Goal: Task Accomplishment & Management: Manage account settings

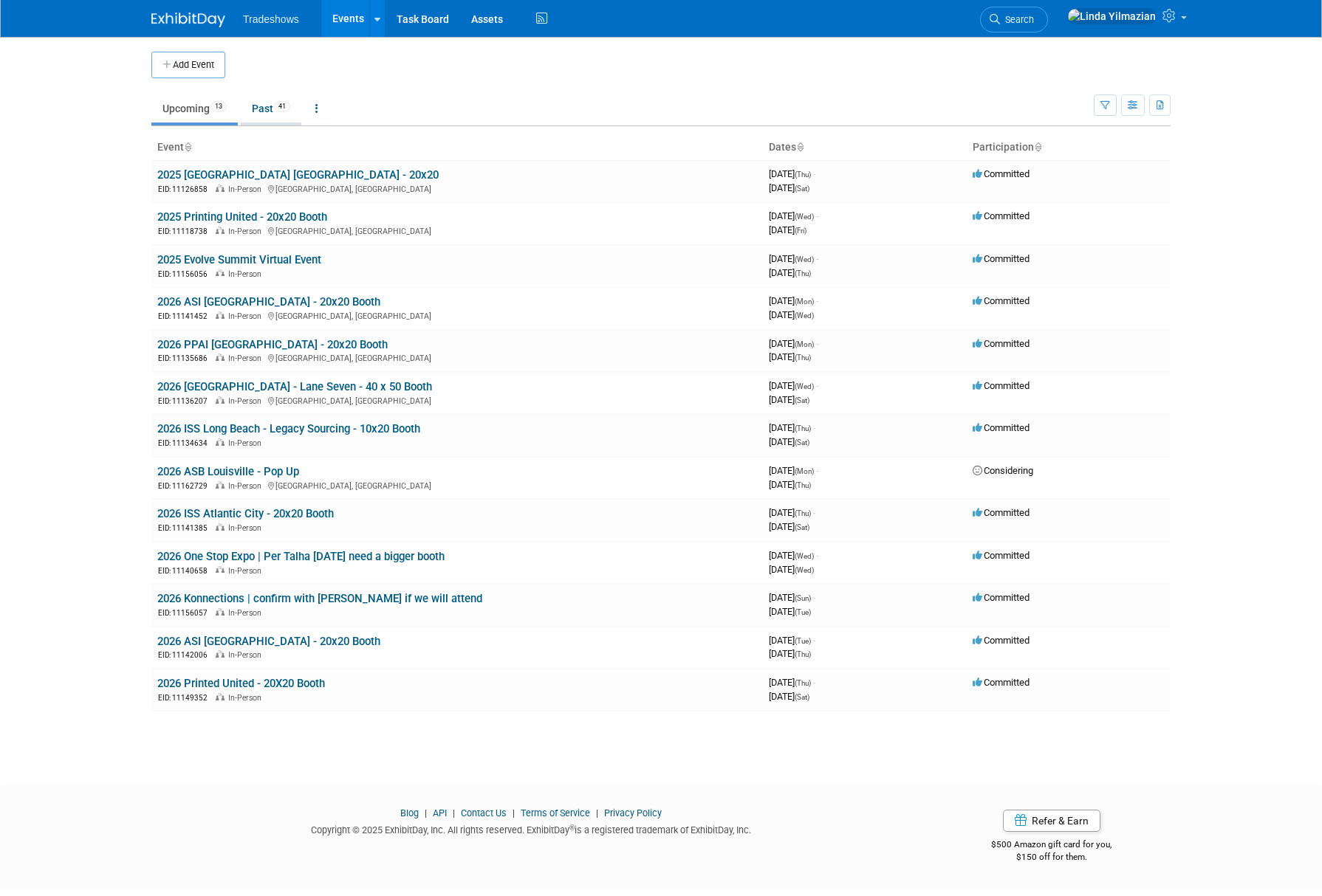
click at [254, 114] on link "Past 41" at bounding box center [270, 109] width 60 height 28
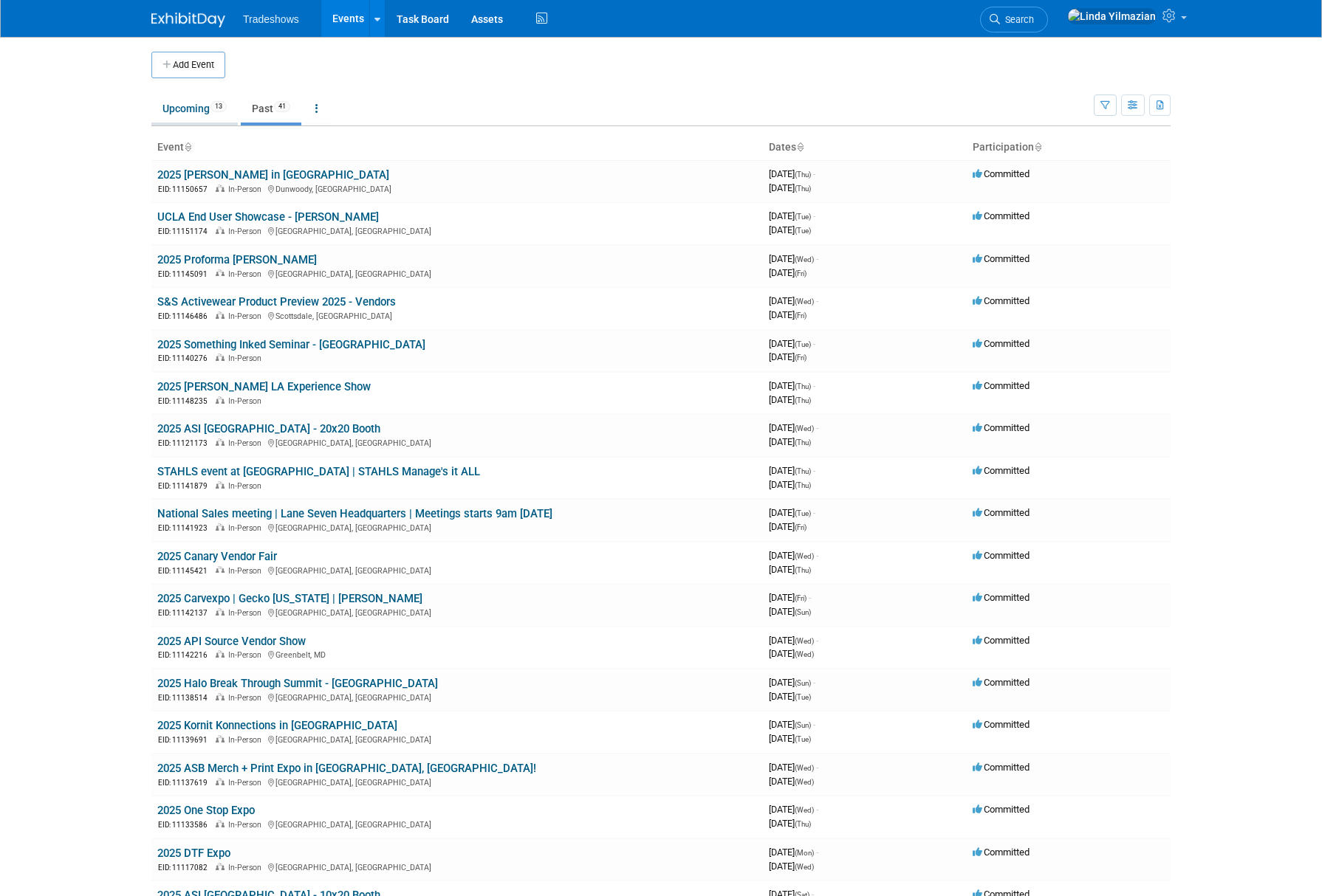
click at [182, 112] on link "Upcoming 13" at bounding box center [194, 109] width 86 height 28
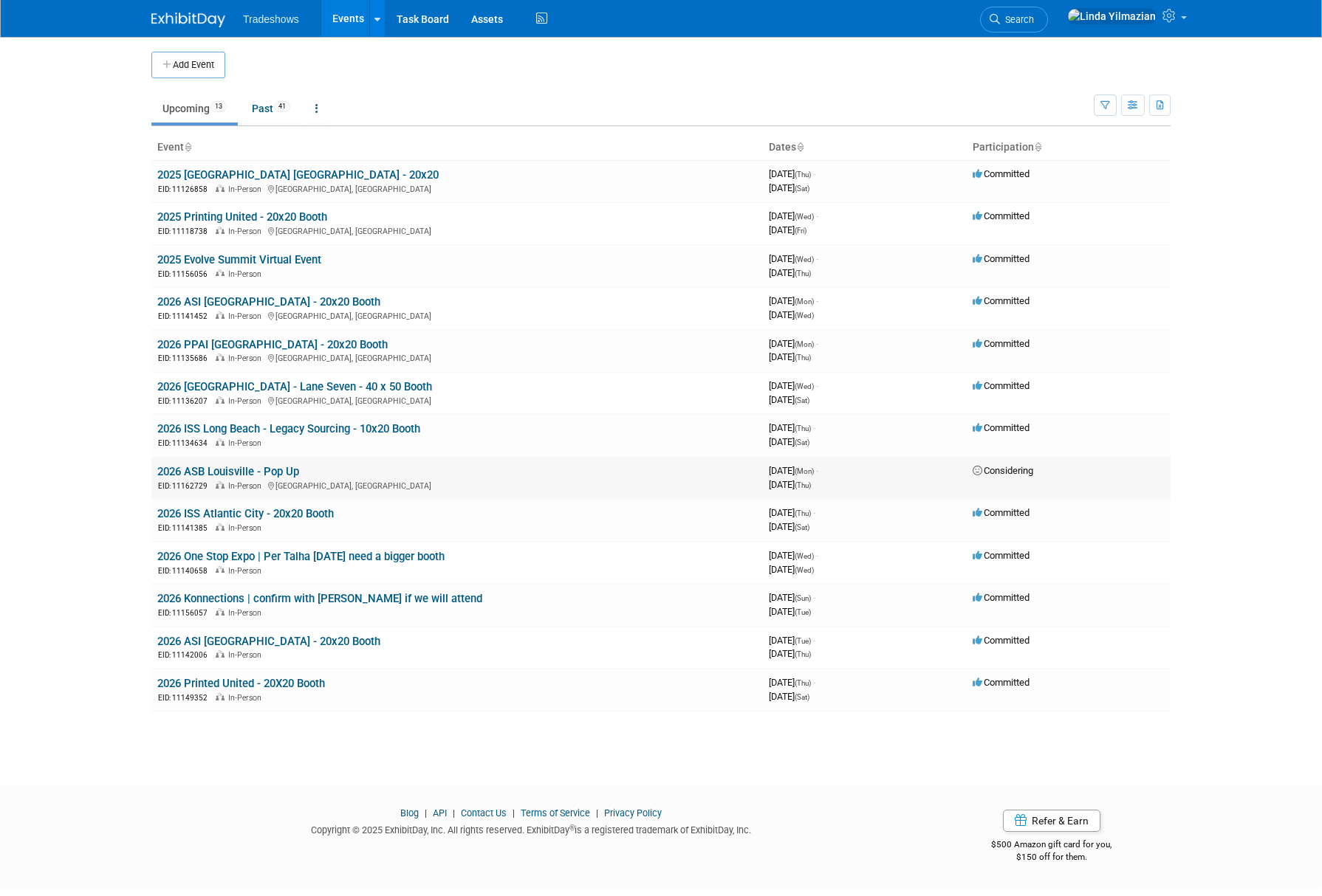
click at [225, 471] on link "2026 ASB Louisville - Pop Up" at bounding box center [228, 472] width 141 height 13
click at [222, 473] on link "2026 ASB Louisville - Pop Up" at bounding box center [228, 472] width 141 height 13
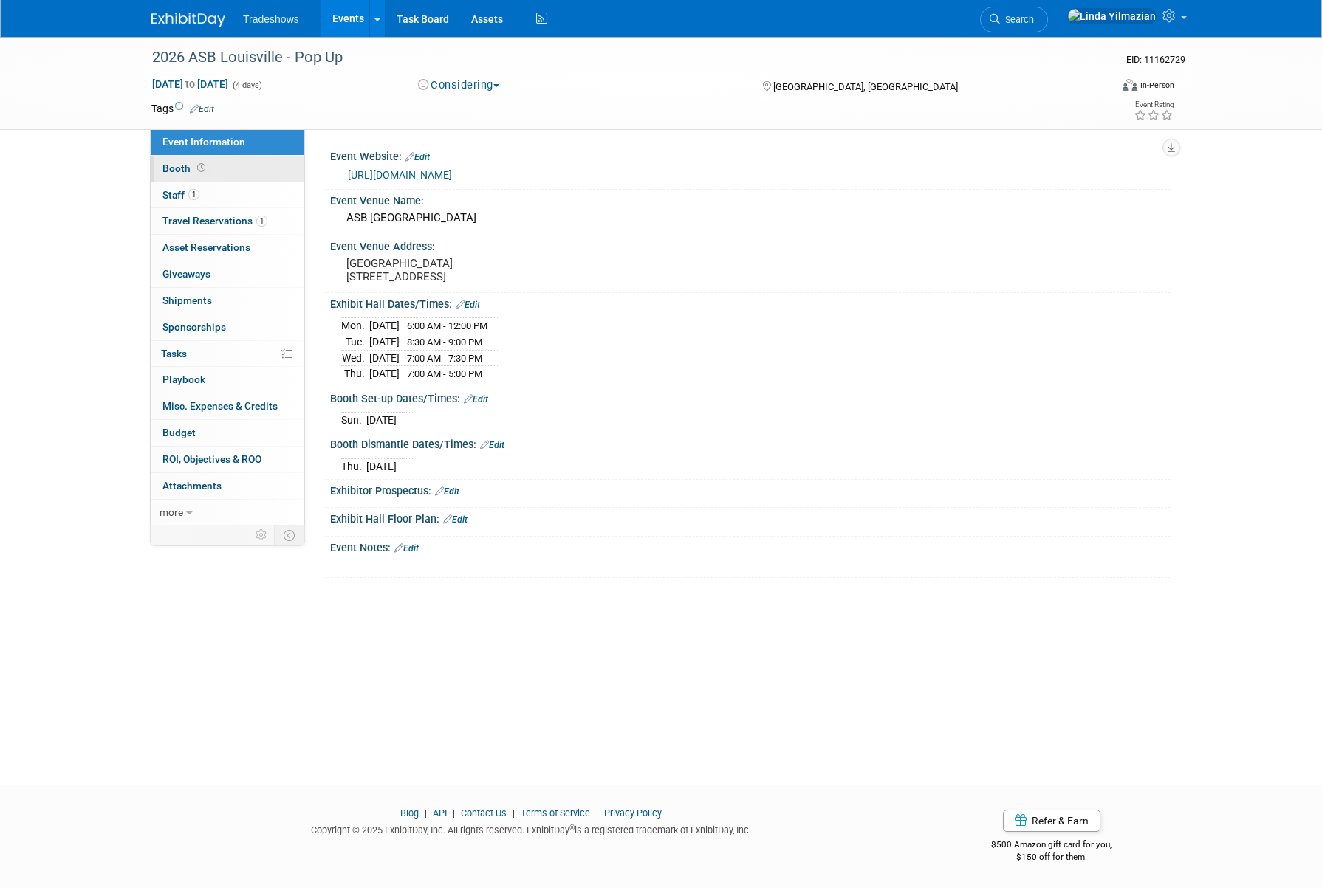
click at [184, 173] on span "Booth" at bounding box center [185, 168] width 46 height 12
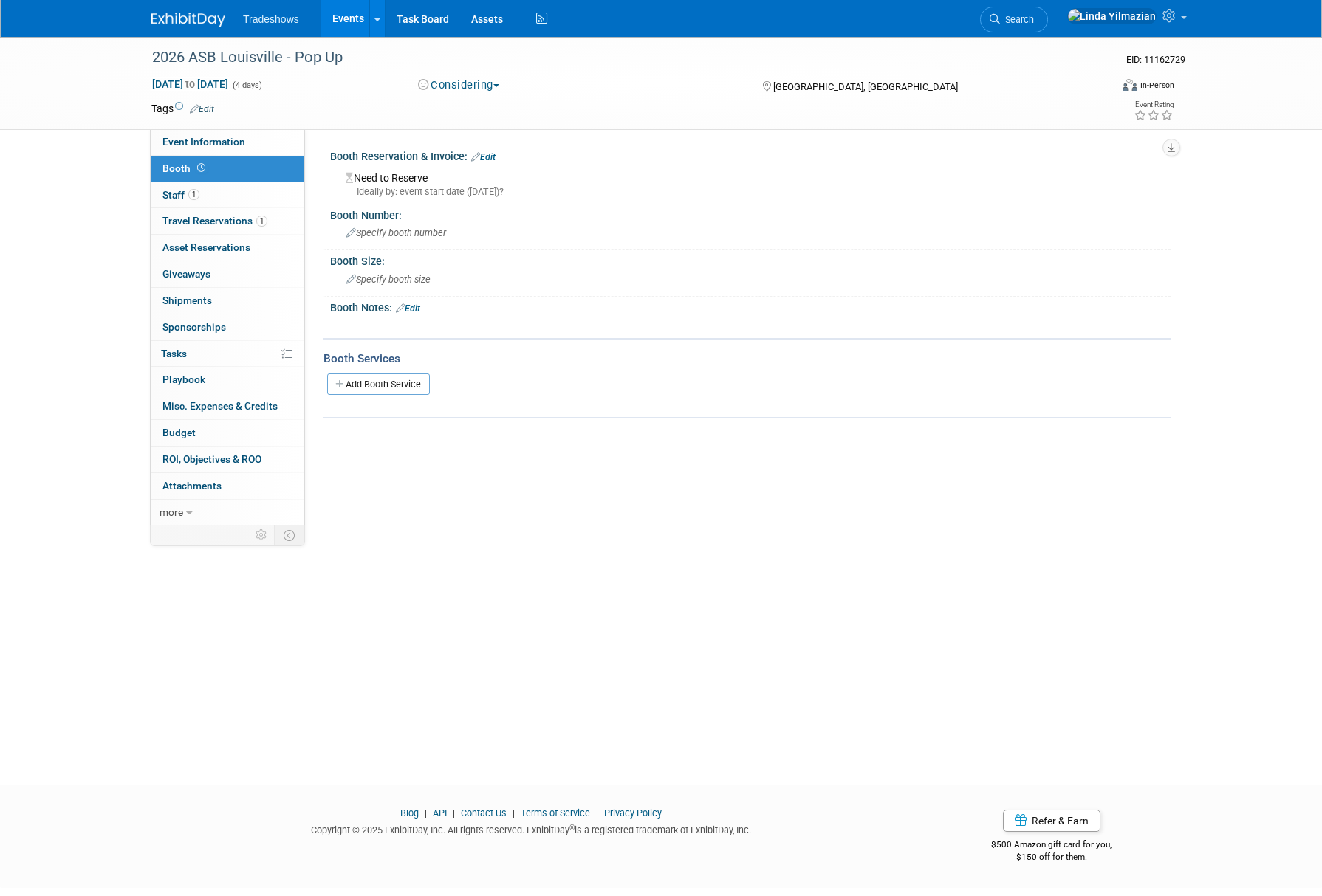
click at [407, 180] on div "Need to Reserve Ideally by: event start date (Mon. Mar 16, 2026)?" at bounding box center [750, 182] width 818 height 32
click at [490, 161] on link "Edit" at bounding box center [483, 157] width 25 height 10
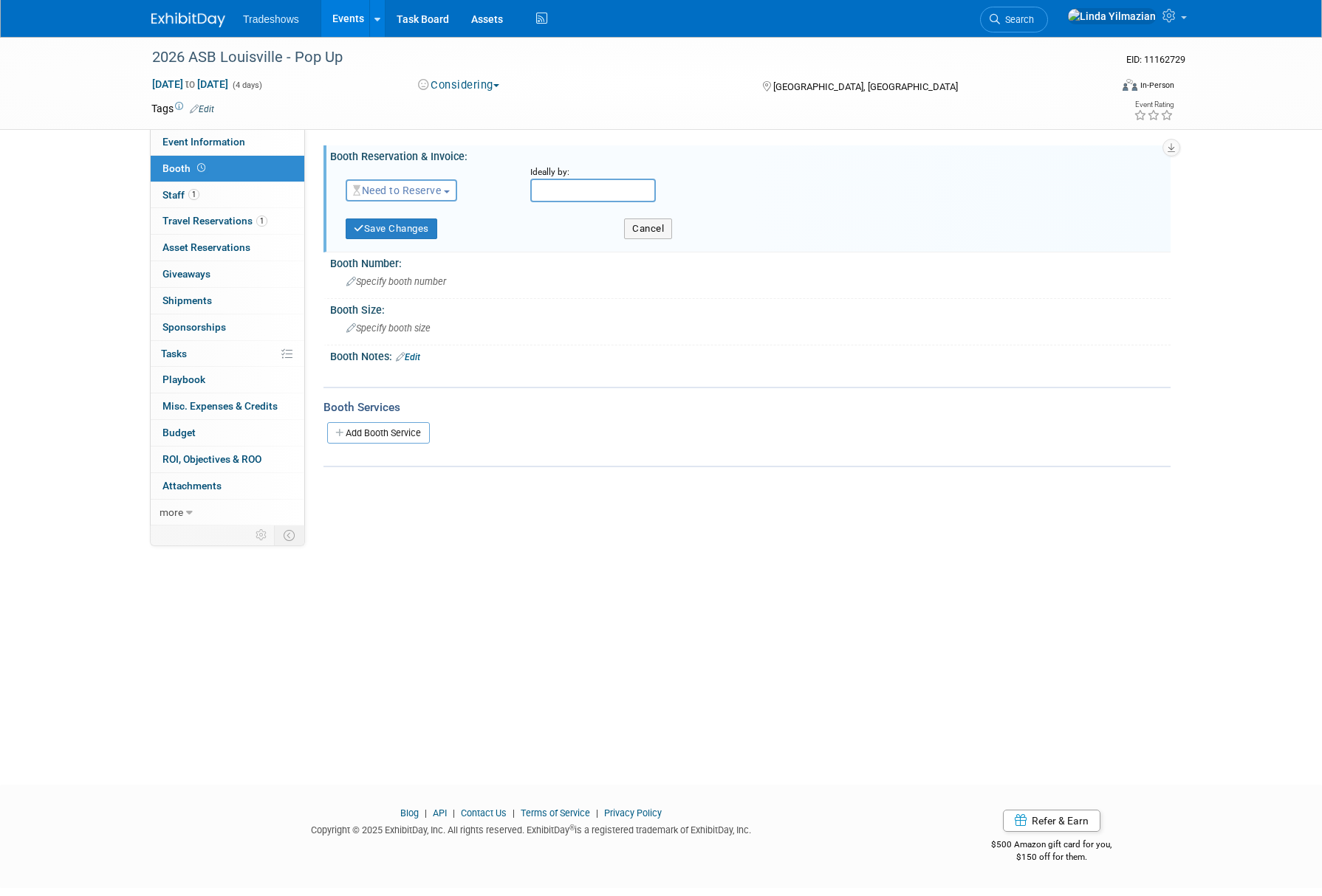
click at [450, 185] on button "Need to Reserve" at bounding box center [401, 191] width 112 height 22
click at [438, 218] on link "Need to Reserve" at bounding box center [425, 216] width 158 height 21
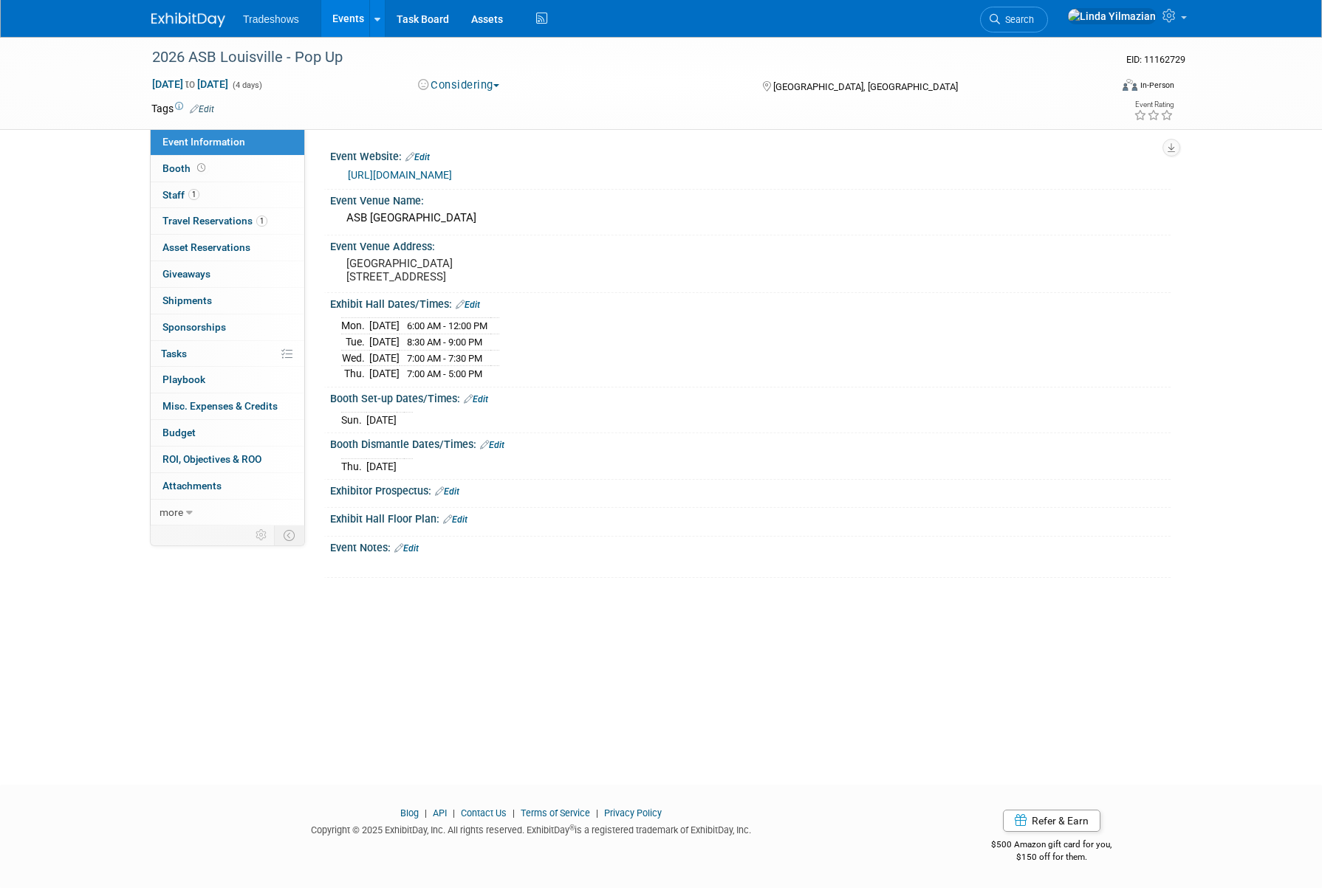
click at [412, 554] on link "Edit" at bounding box center [406, 548] width 25 height 10
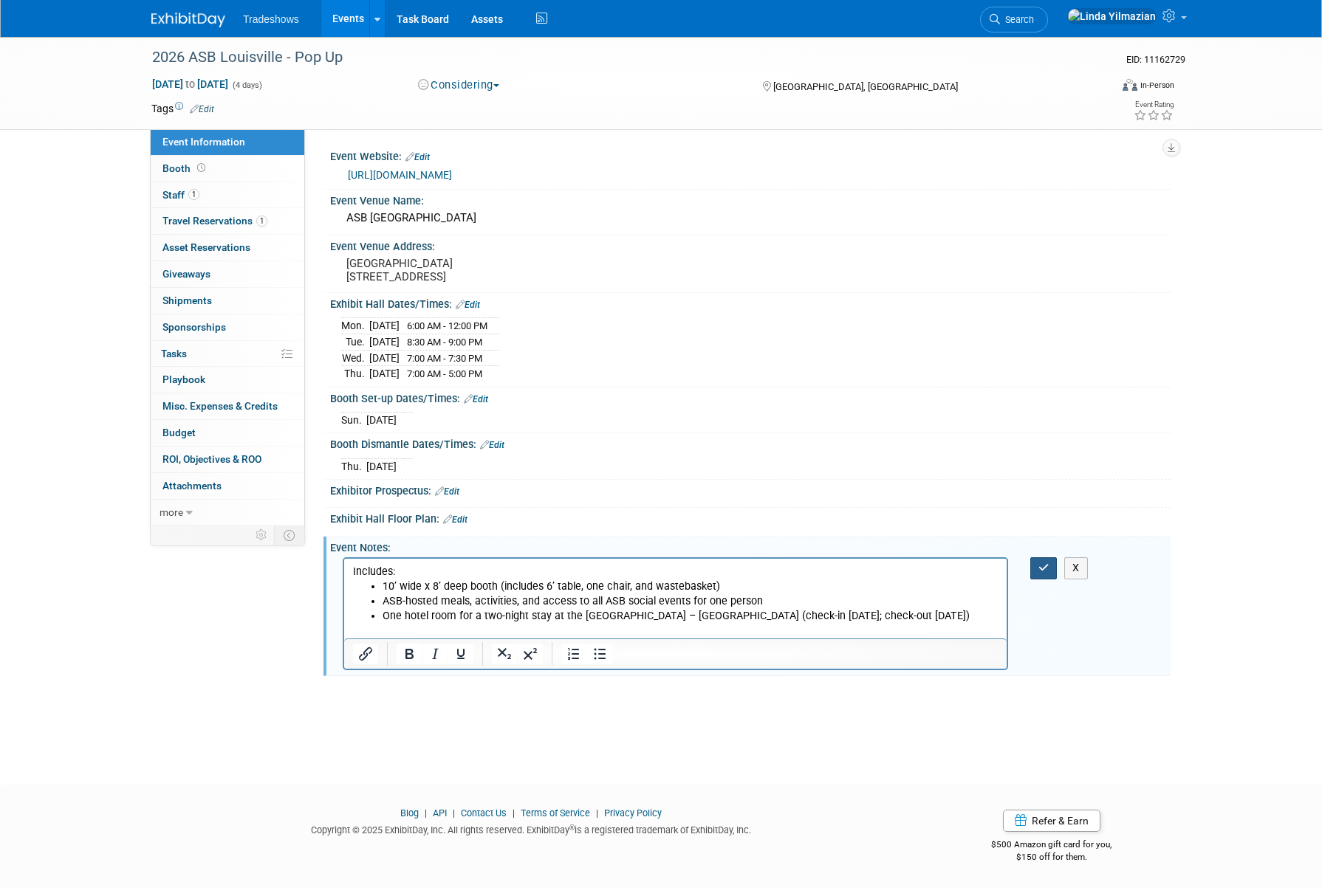
click at [1035, 579] on button "button" at bounding box center [1044, 568] width 28 height 22
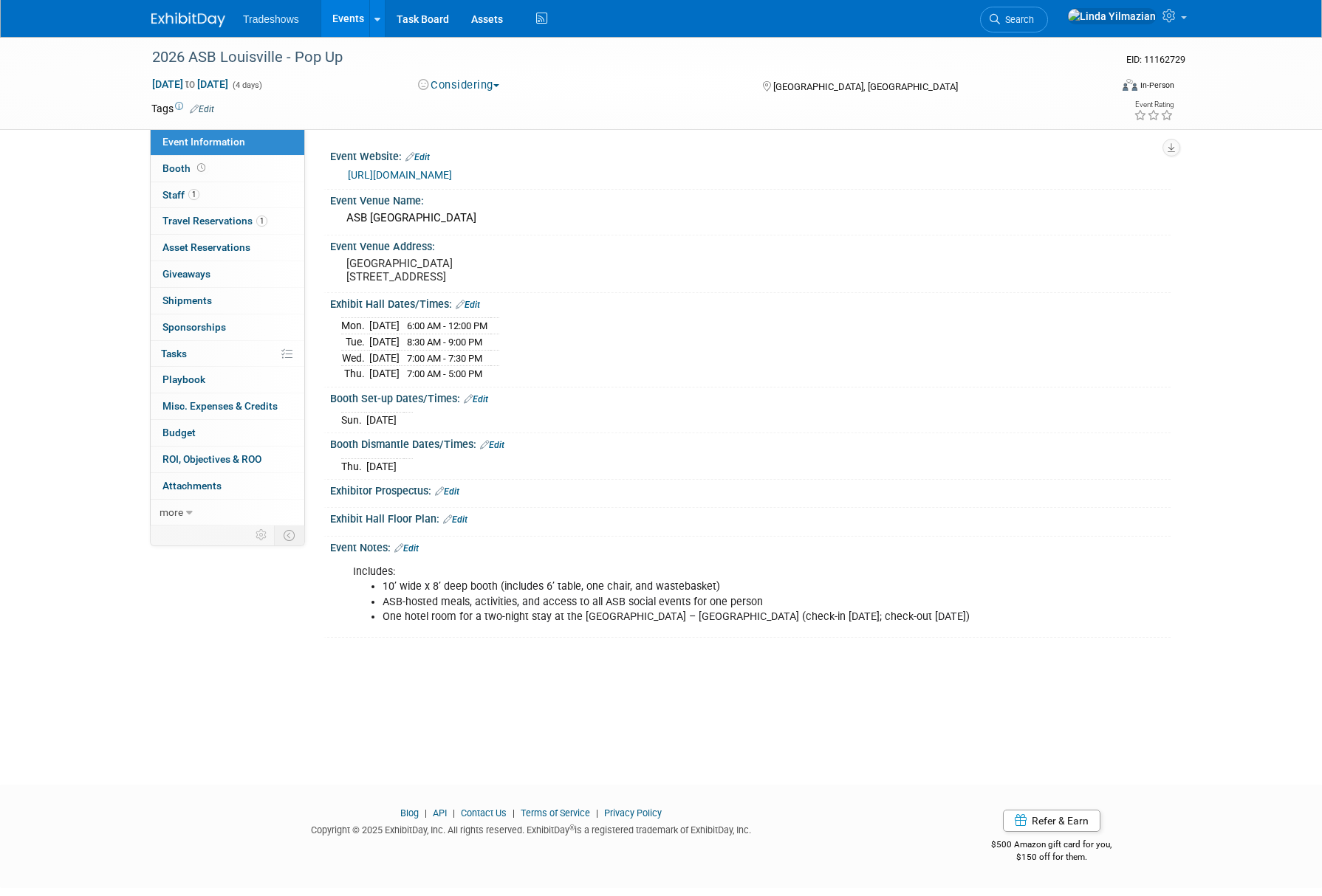
click at [482, 405] on link "Edit" at bounding box center [476, 400] width 25 height 10
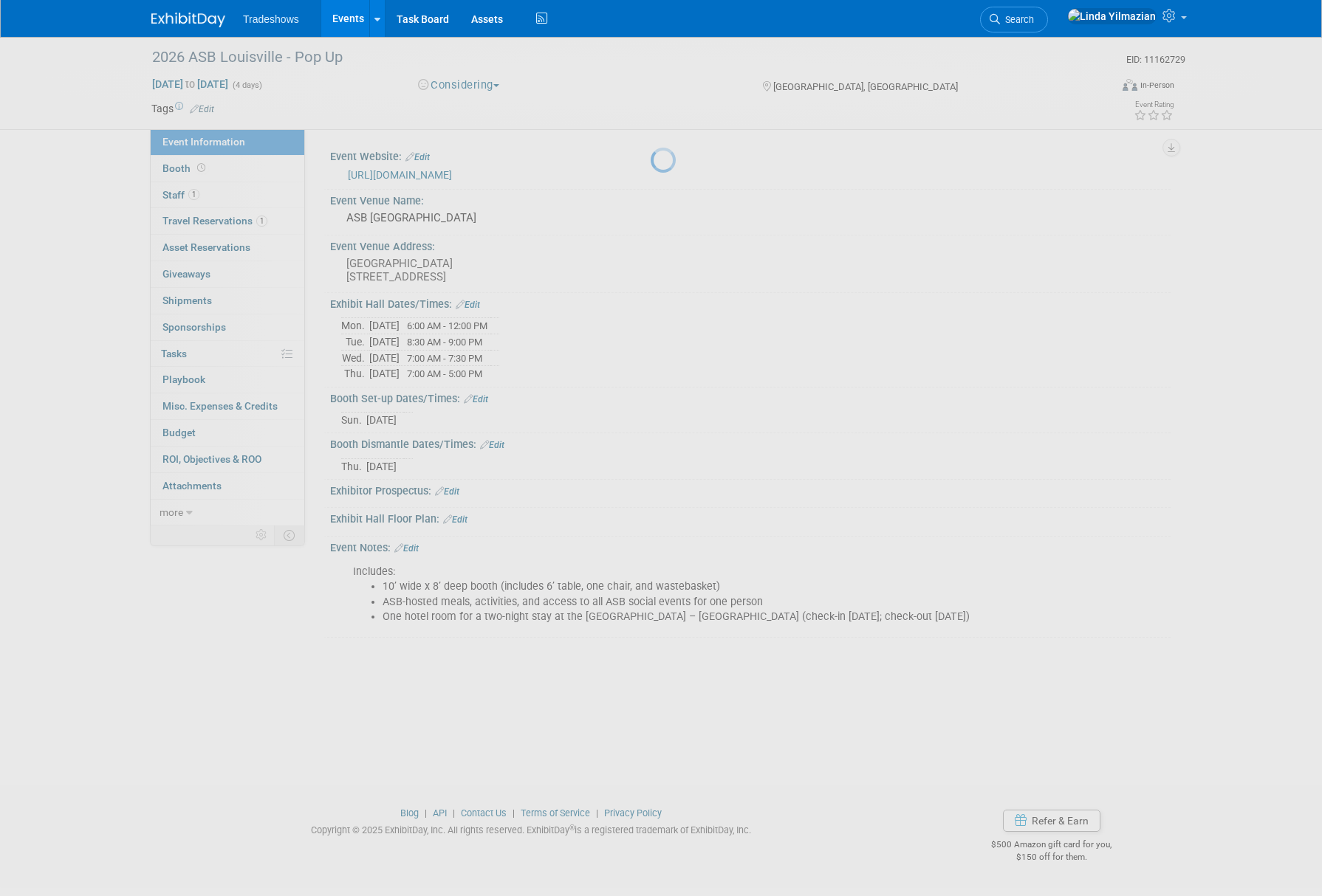
click at [651, 414] on div at bounding box center [661, 448] width 21 height 896
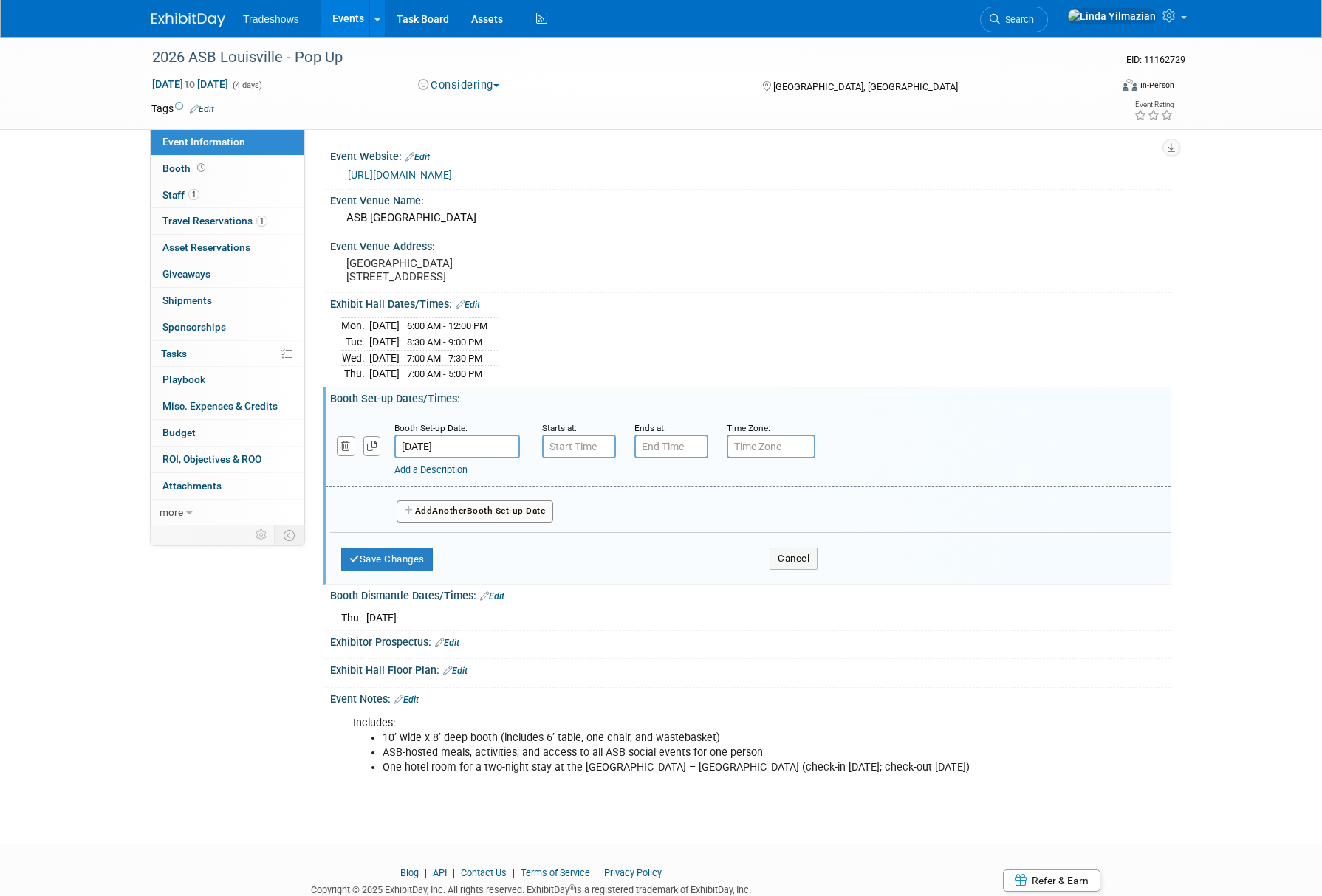
click at [466, 458] on input "Mar 15, 2026" at bounding box center [457, 447] width 126 height 24
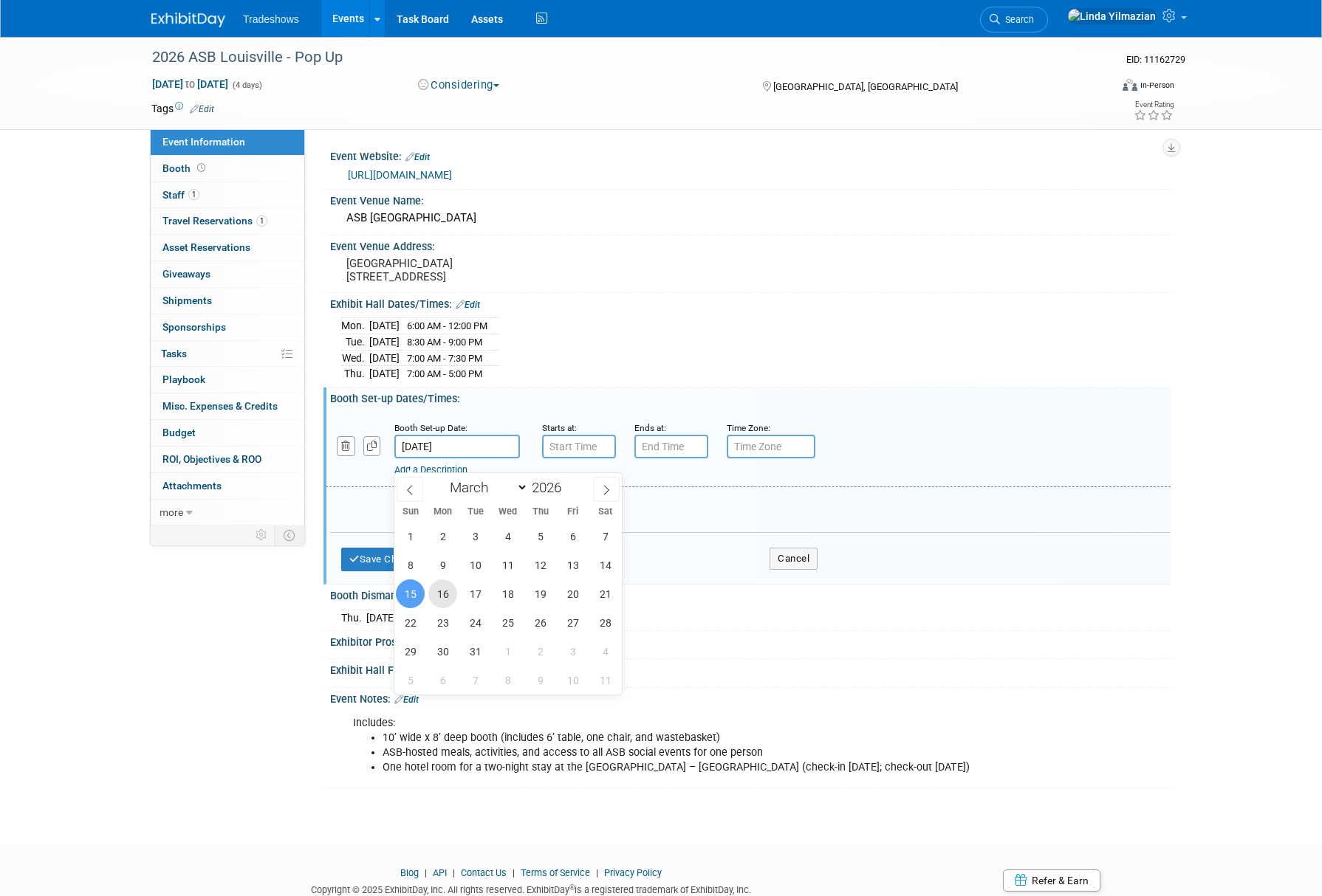
click at [447, 595] on span "16" at bounding box center [442, 594] width 29 height 29
type input "Mar 16, 2026"
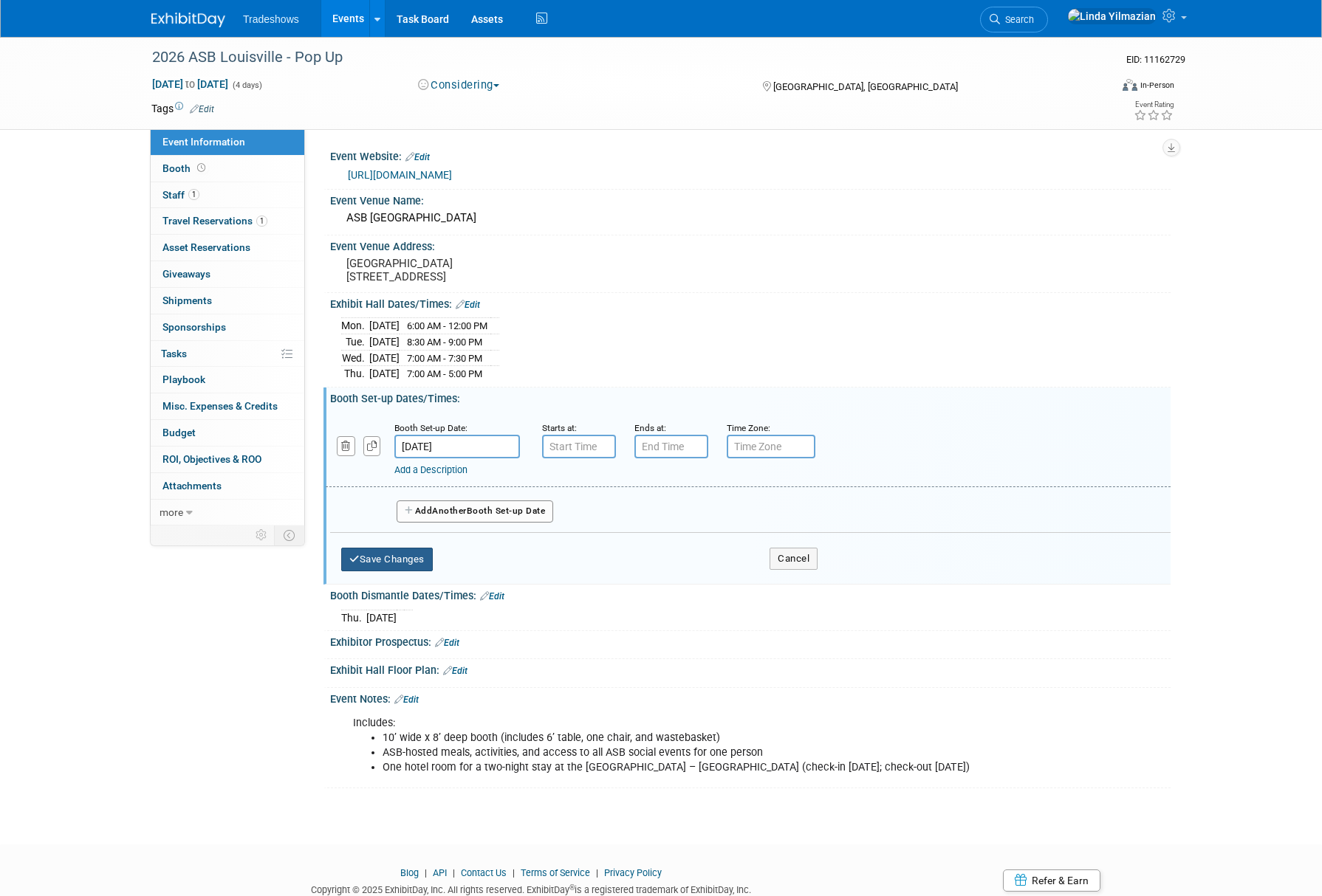
click at [409, 572] on button "Save Changes" at bounding box center [386, 560] width 92 height 24
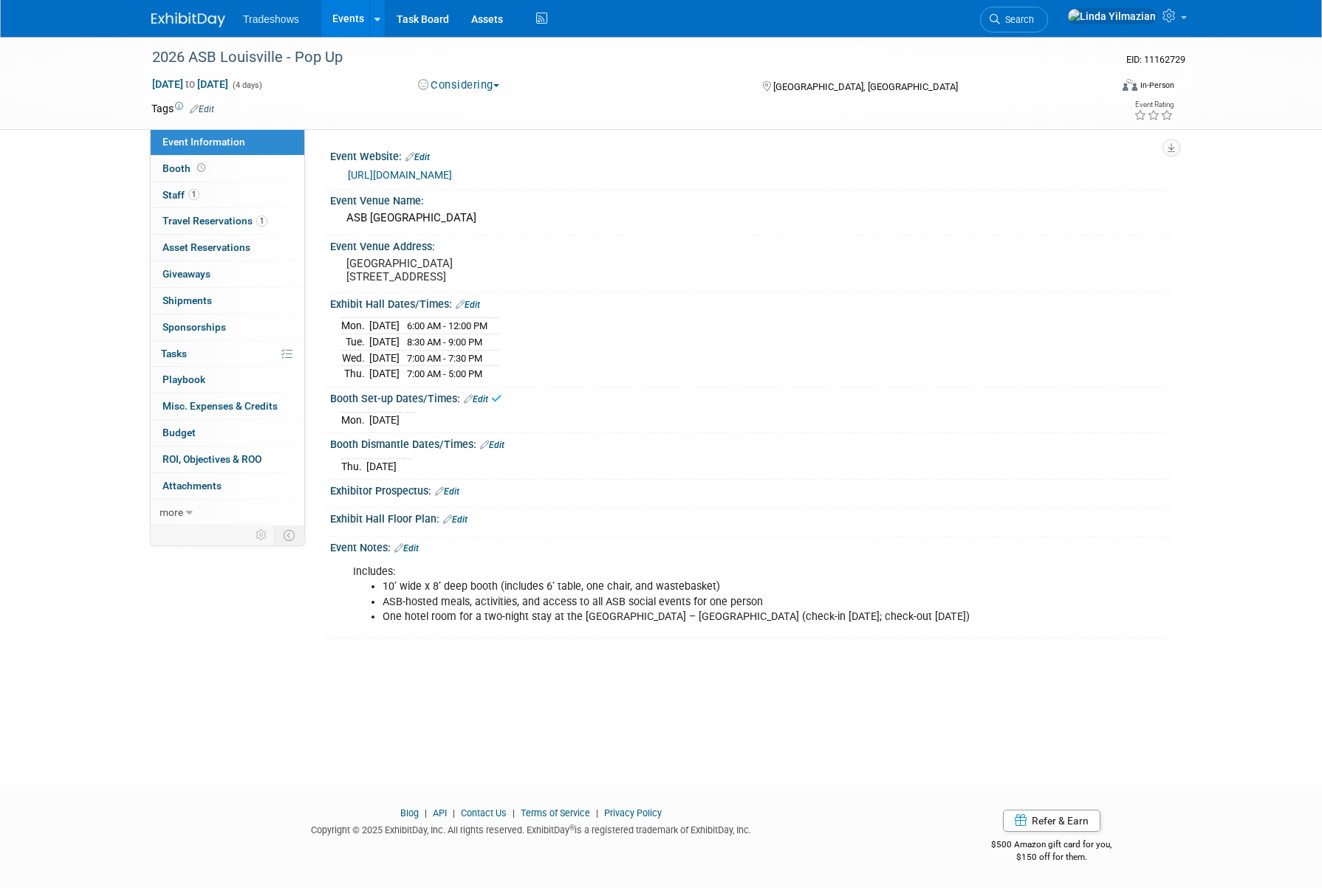
click at [473, 310] on link "Edit" at bounding box center [467, 305] width 25 height 10
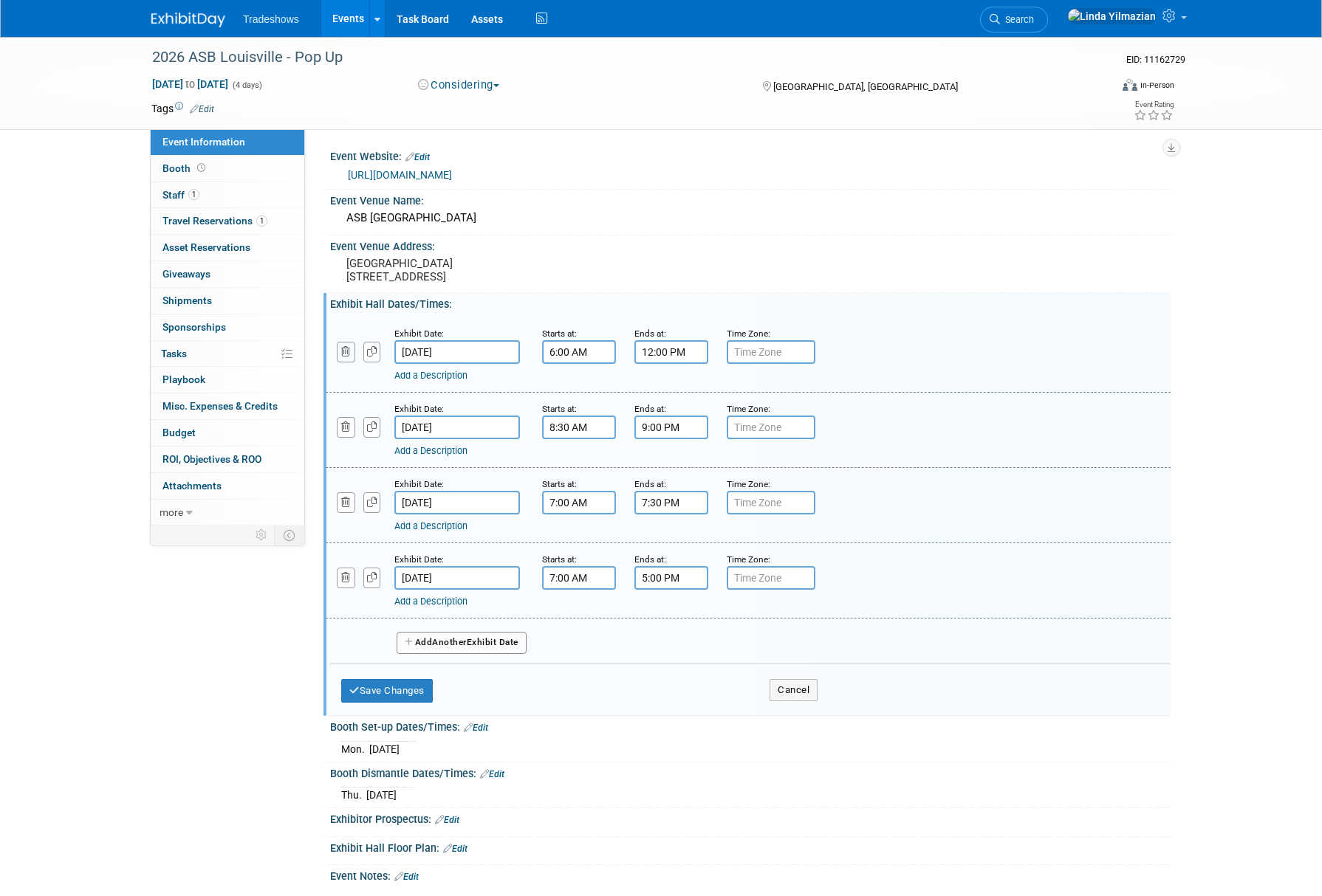
click at [345, 356] on icon "button" at bounding box center [345, 351] width 10 height 10
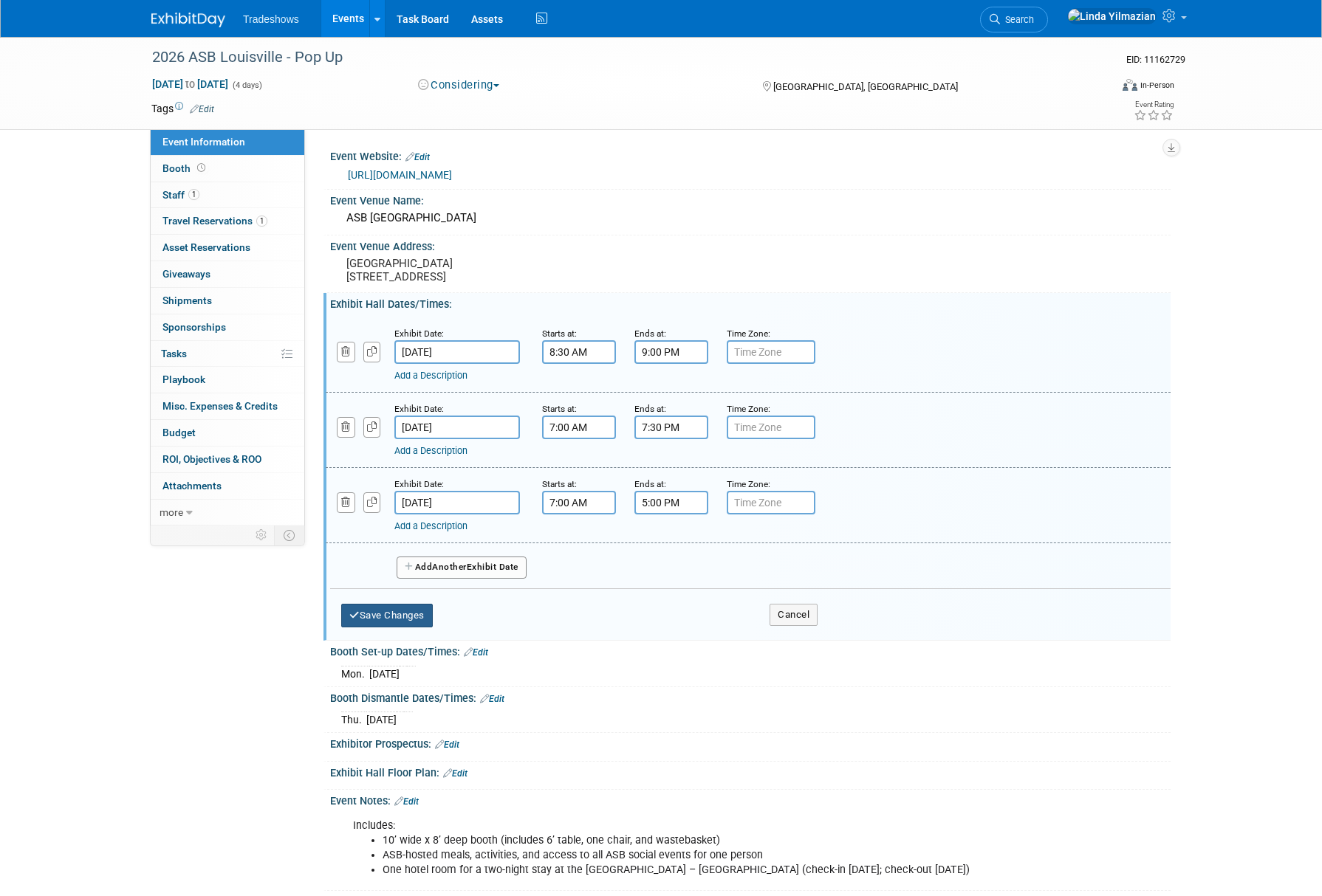
click at [412, 627] on button "Save Changes" at bounding box center [386, 615] width 92 height 24
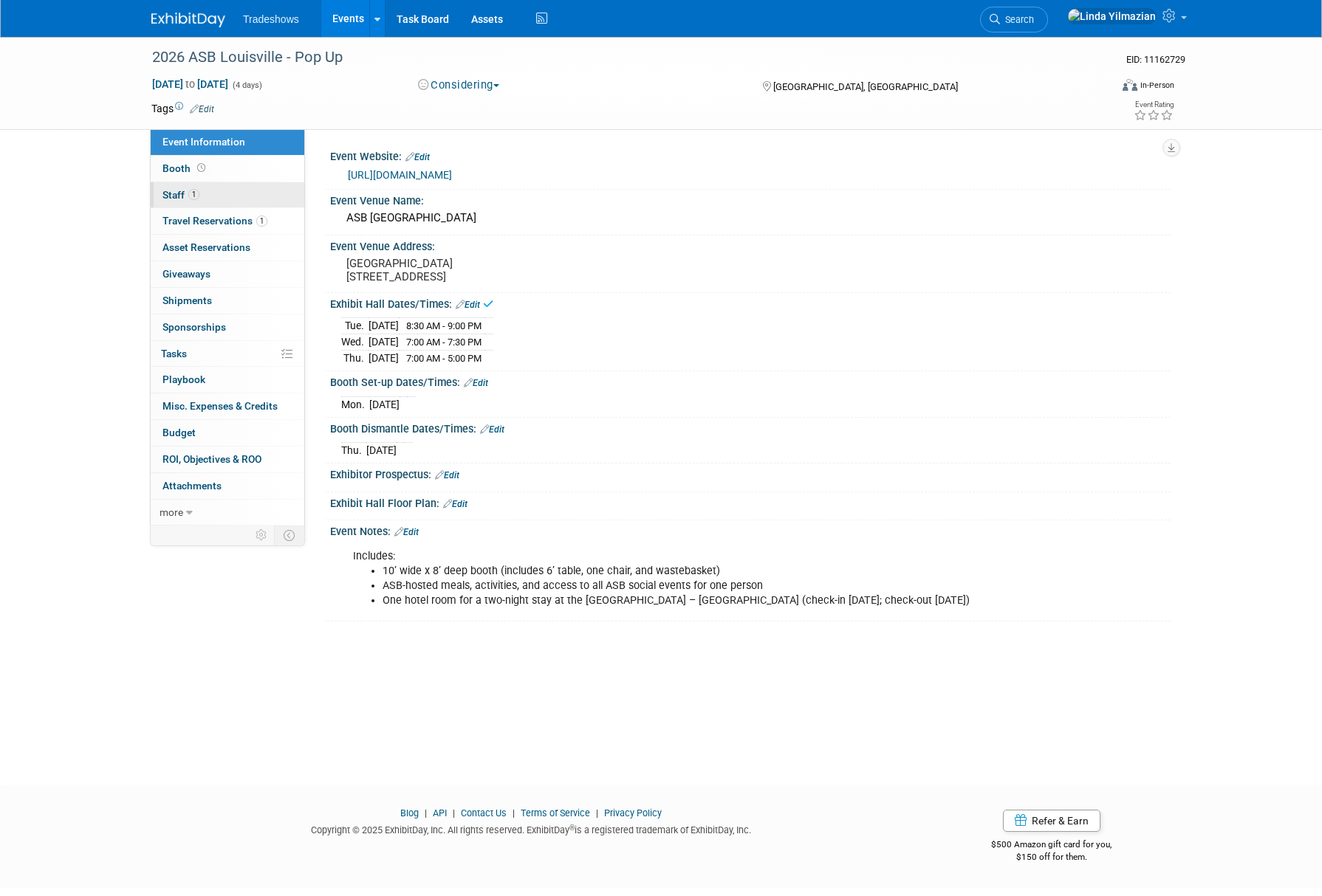
click at [182, 199] on span "Staff 1" at bounding box center [181, 195] width 37 height 12
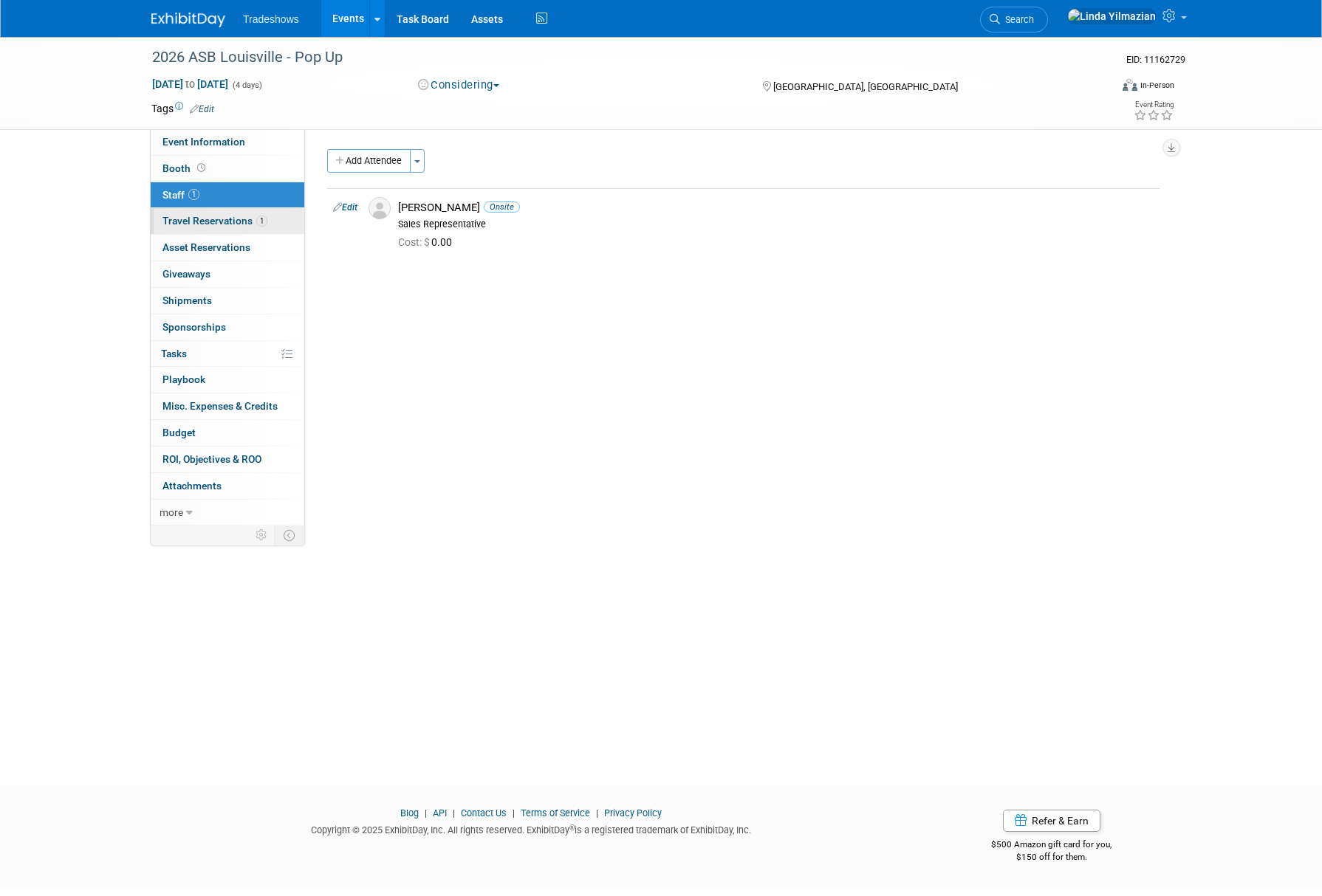
click at [188, 217] on span "Travel Reservations 1" at bounding box center [214, 221] width 105 height 12
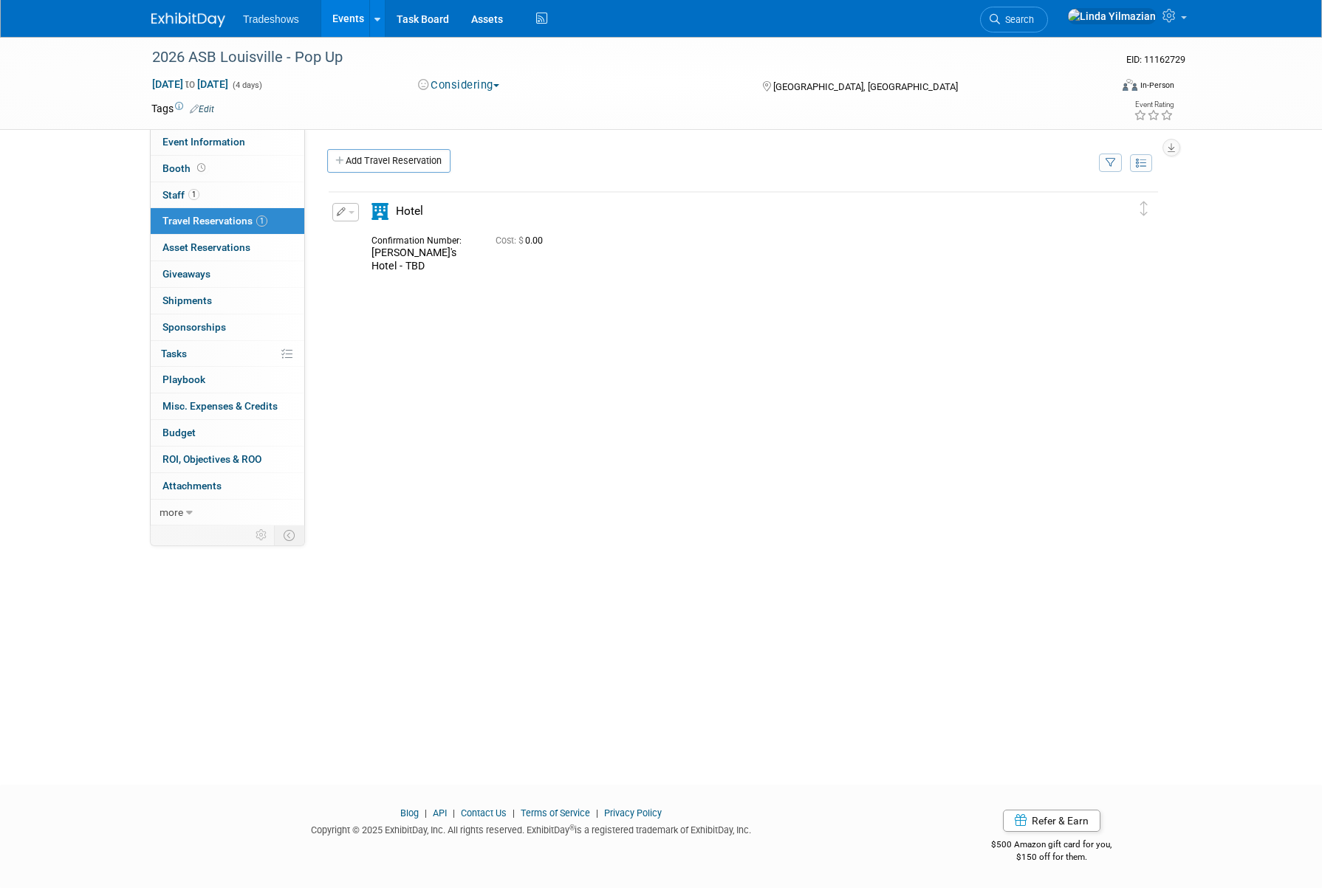
click at [349, 214] on button "button" at bounding box center [345, 212] width 27 height 19
click at [362, 231] on button "Edit Reservation" at bounding box center [395, 238] width 125 height 22
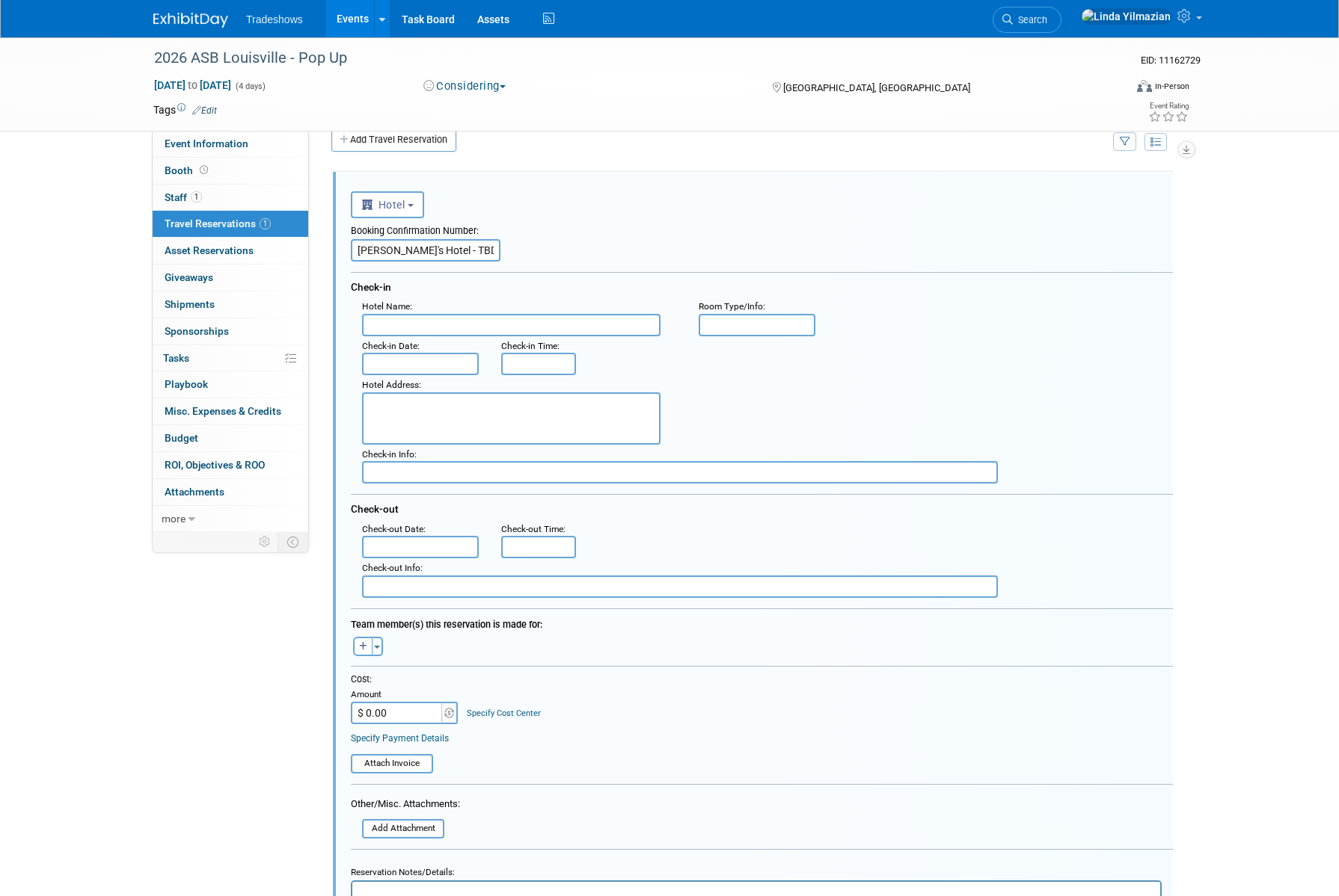
scroll to position [25, 0]
paste textarea "Presenters Ship Directly to: Omni Hotel Attn: (your company name, 26ASBConferen…"
type textarea "Presenters Ship Directly to: Omni Hotel Attn: (your company name, 26ASBConferen…"
click at [207, 303] on span "Shipments 0" at bounding box center [189, 304] width 50 height 12
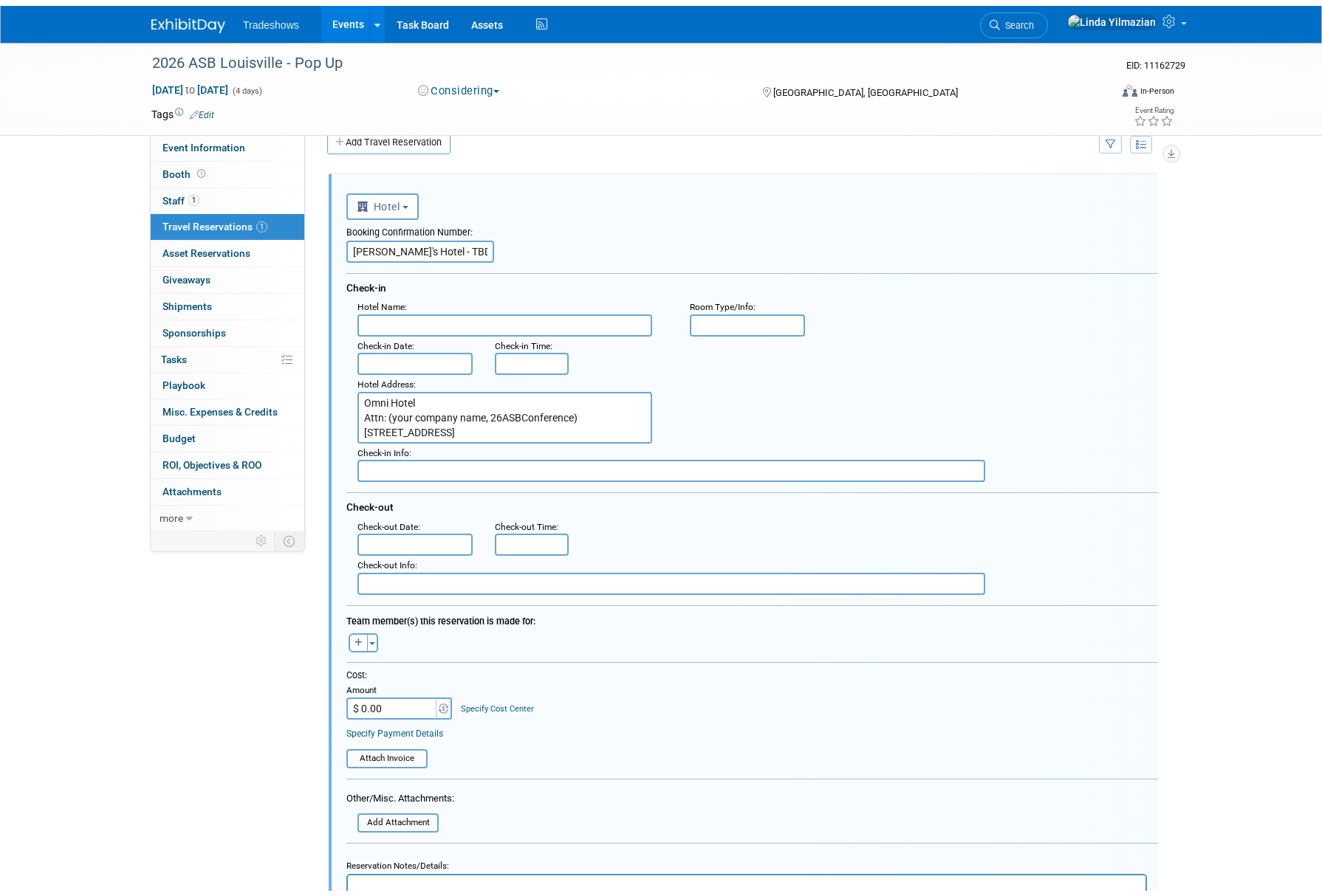
scroll to position [0, 0]
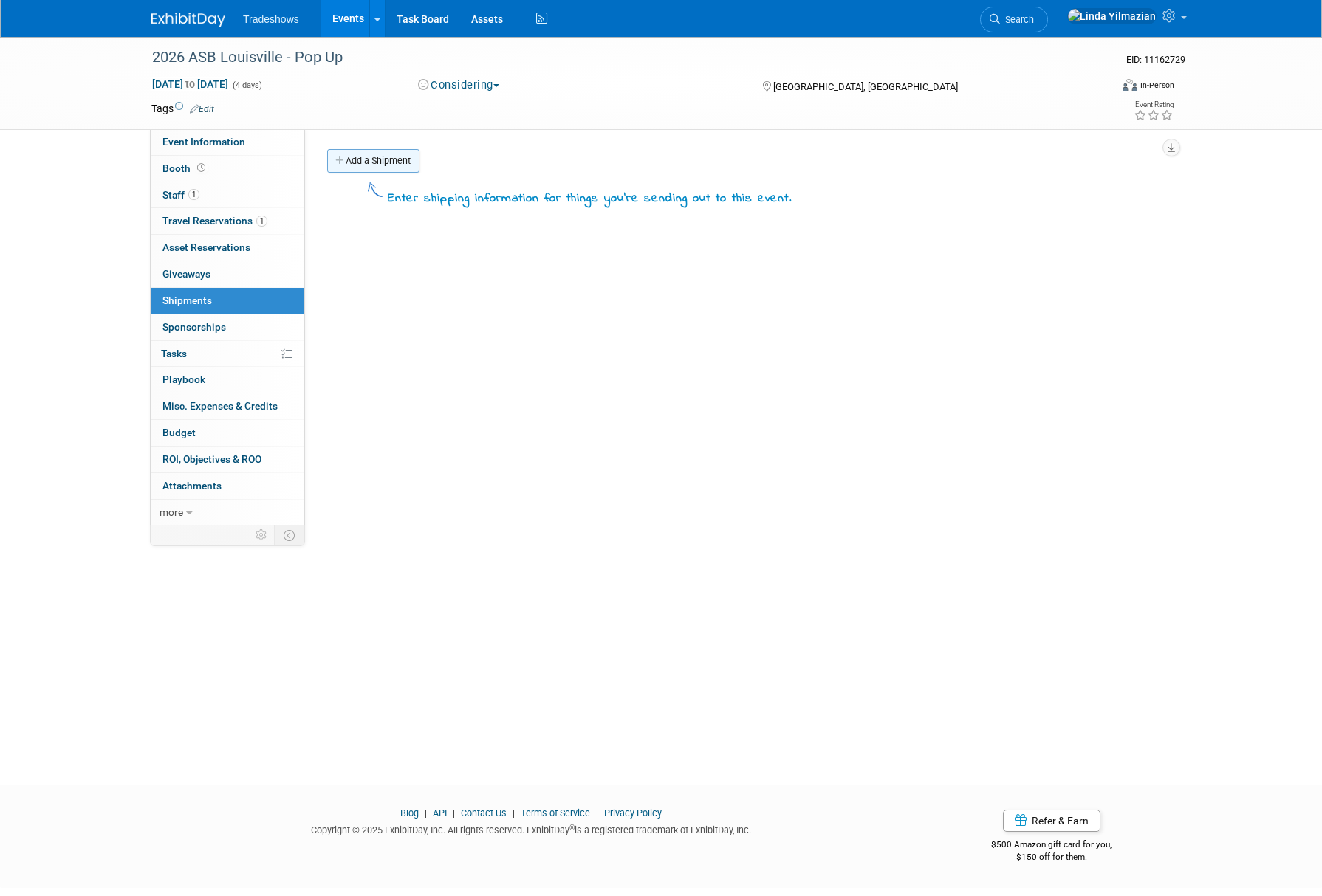
click at [380, 156] on link "Add a Shipment" at bounding box center [373, 161] width 92 height 24
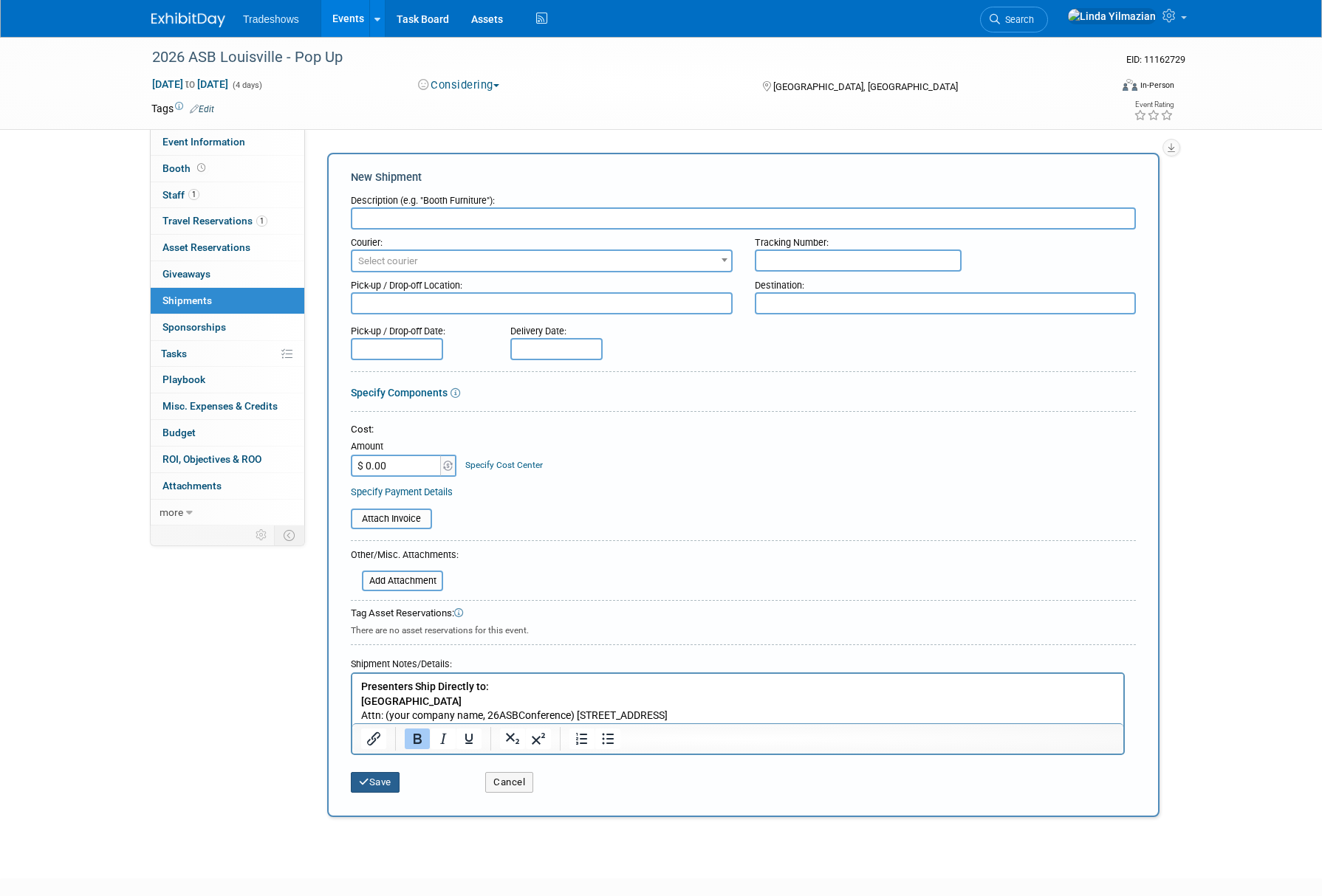
click at [389, 784] on button "Save" at bounding box center [374, 783] width 48 height 21
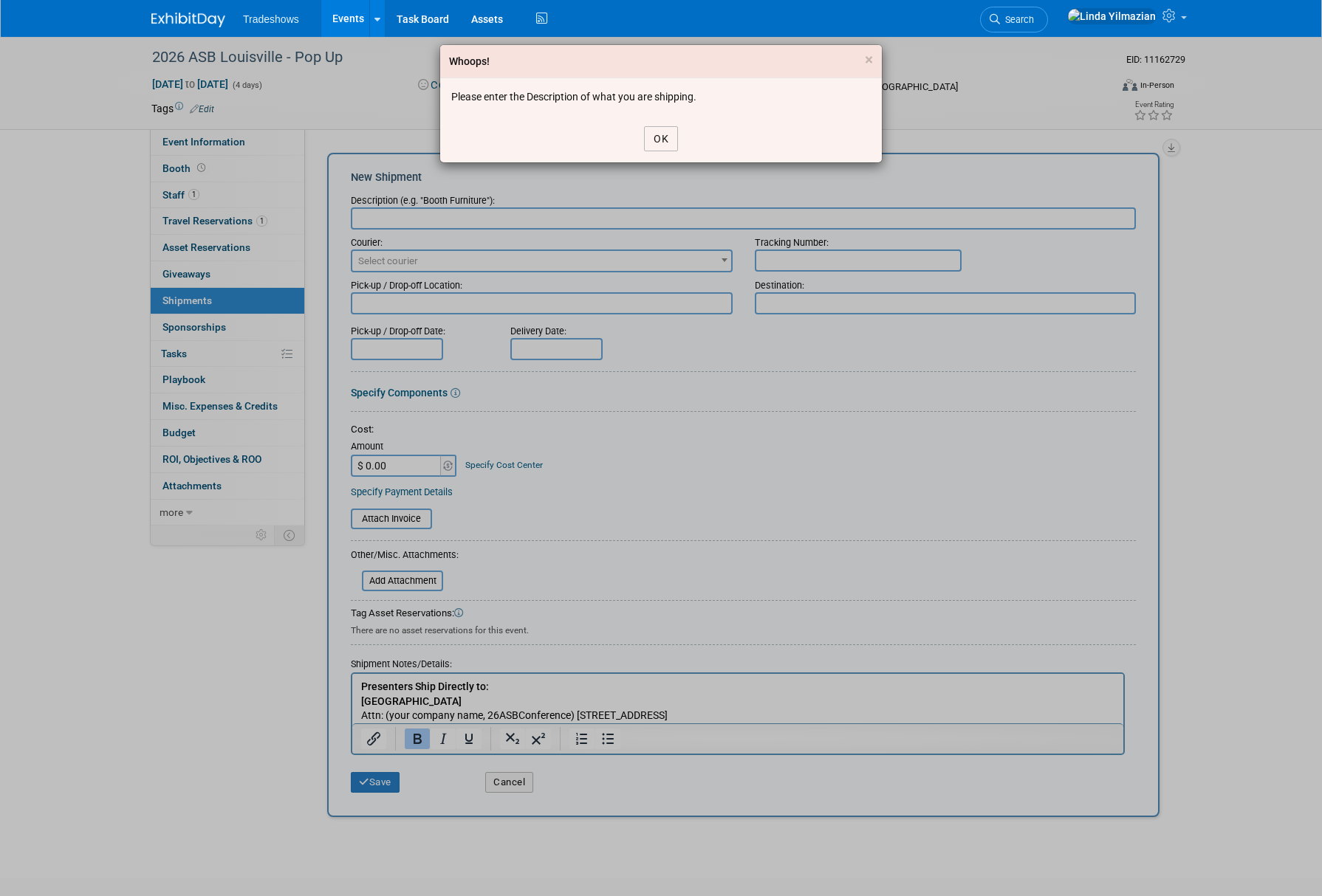
click at [660, 150] on button "OK" at bounding box center [661, 139] width 34 height 25
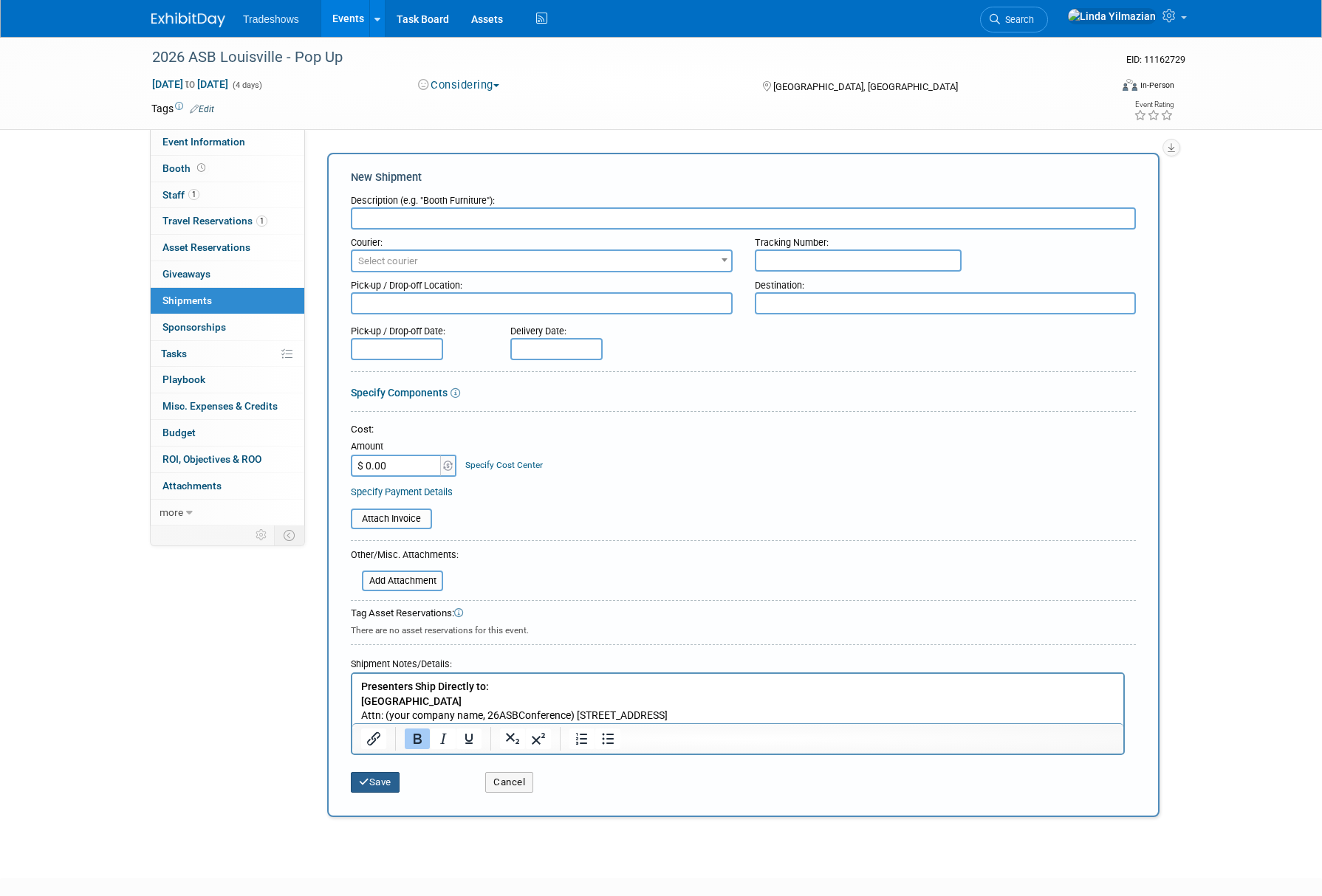
click at [381, 781] on button "Save" at bounding box center [374, 783] width 48 height 21
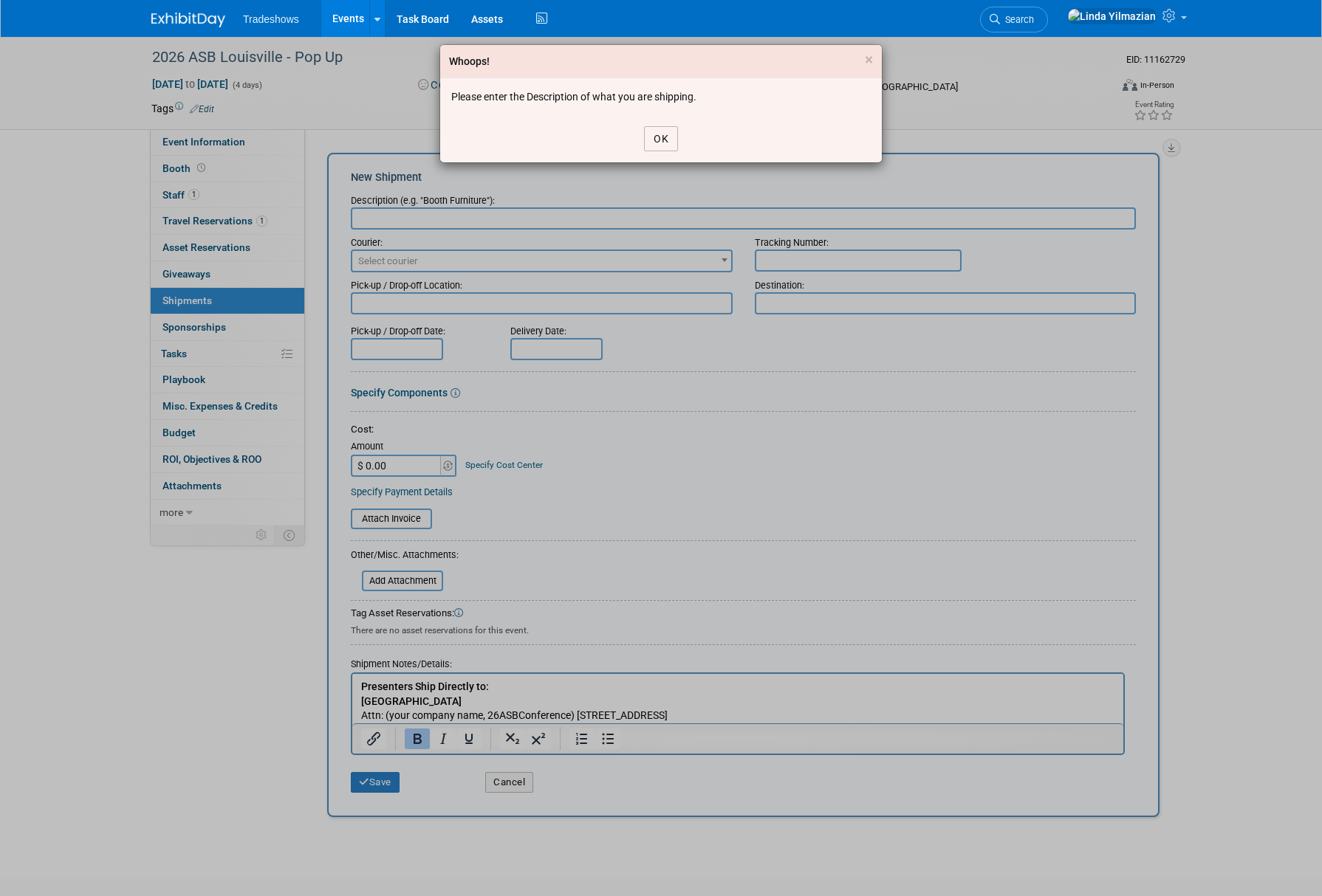
drag, startPoint x: 674, startPoint y: 137, endPoint x: 613, endPoint y: 149, distance: 62.2
click at [673, 137] on button "OK" at bounding box center [661, 139] width 34 height 25
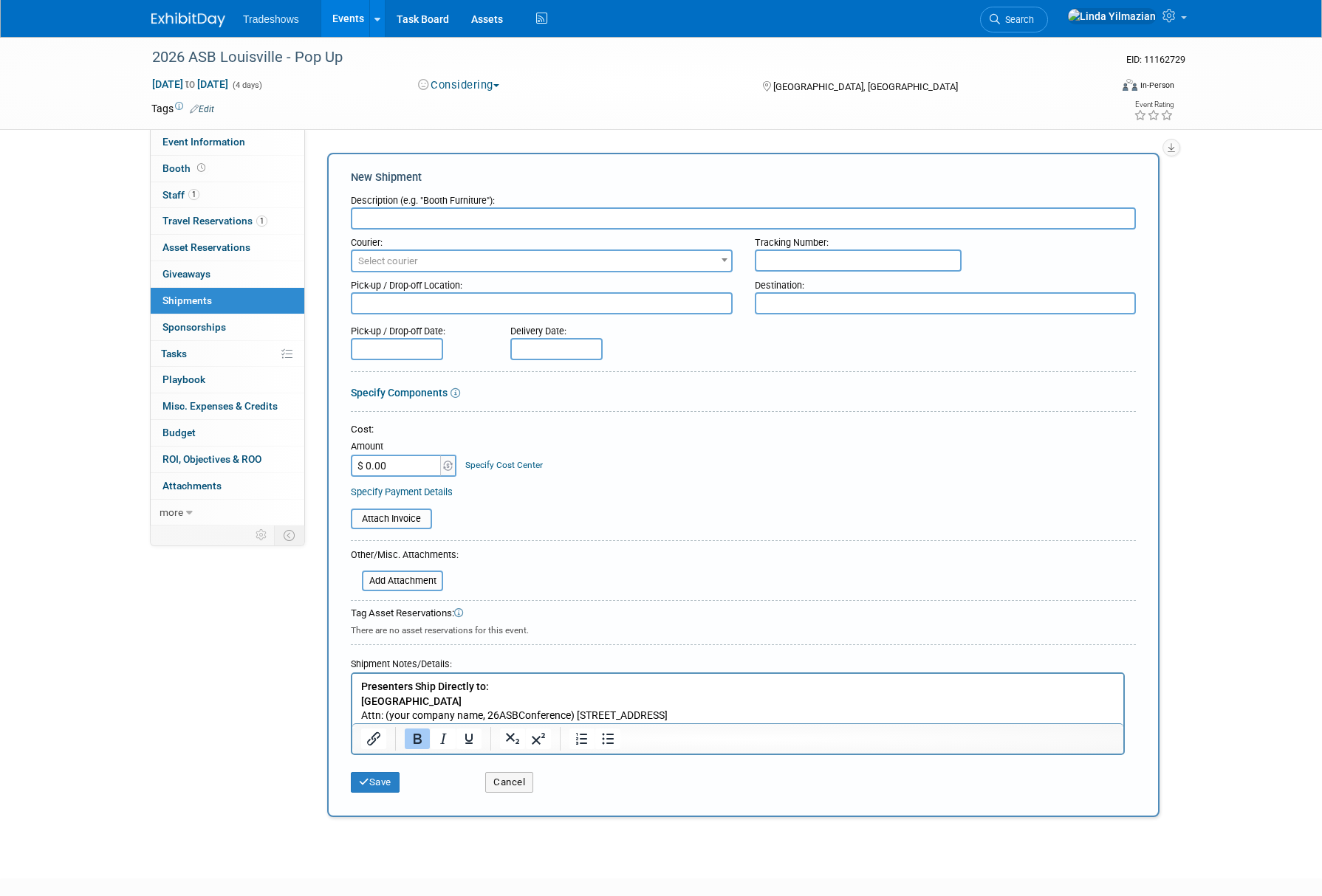
click at [482, 214] on input "text" at bounding box center [743, 219] width 785 height 22
type input "outbound"
click at [376, 784] on button "Save" at bounding box center [374, 783] width 48 height 21
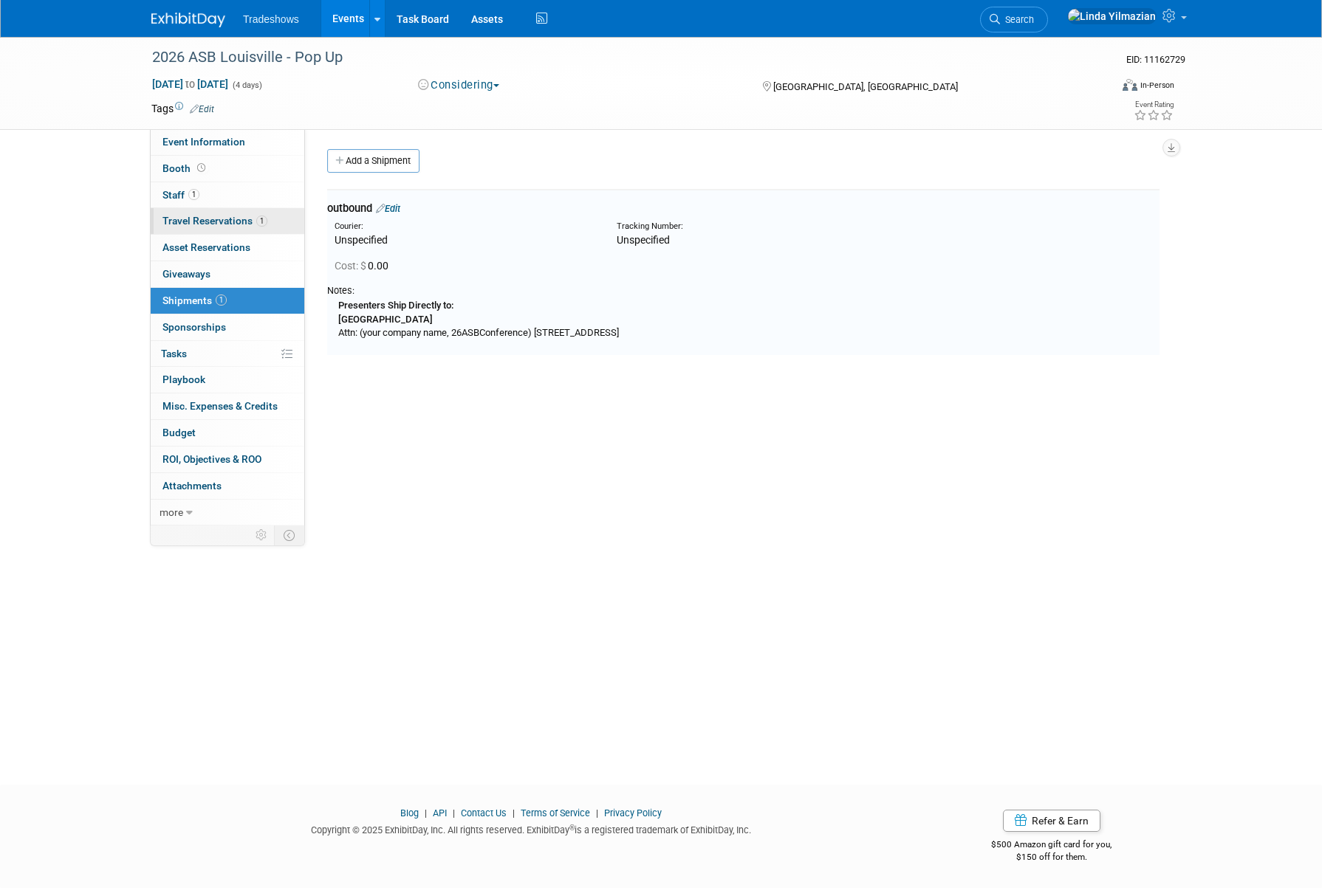
click at [210, 218] on span "Travel Reservations 1" at bounding box center [214, 221] width 105 height 12
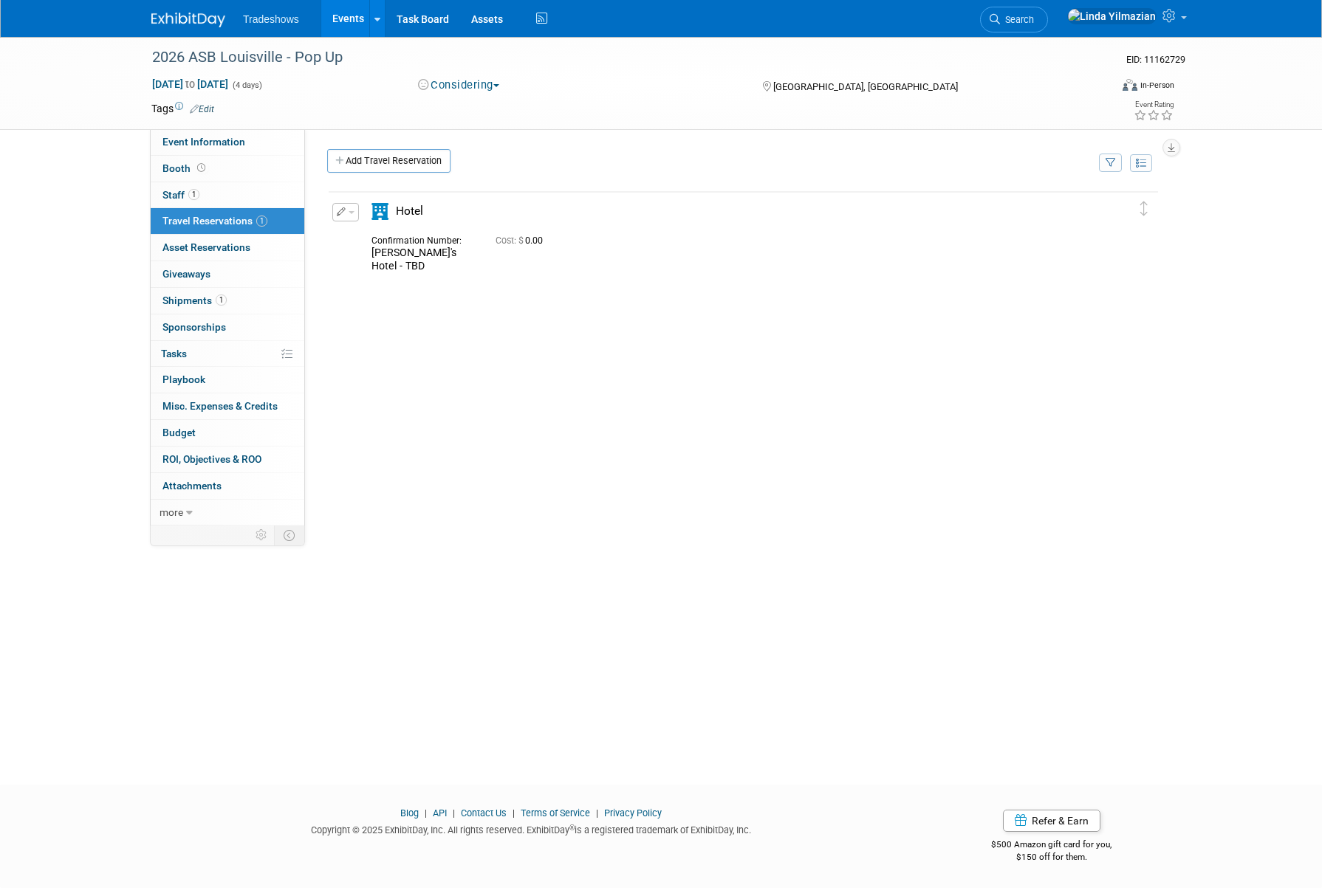
click at [348, 208] on button "button" at bounding box center [345, 212] width 27 height 19
click at [363, 238] on button "Edit Reservation" at bounding box center [395, 238] width 125 height 22
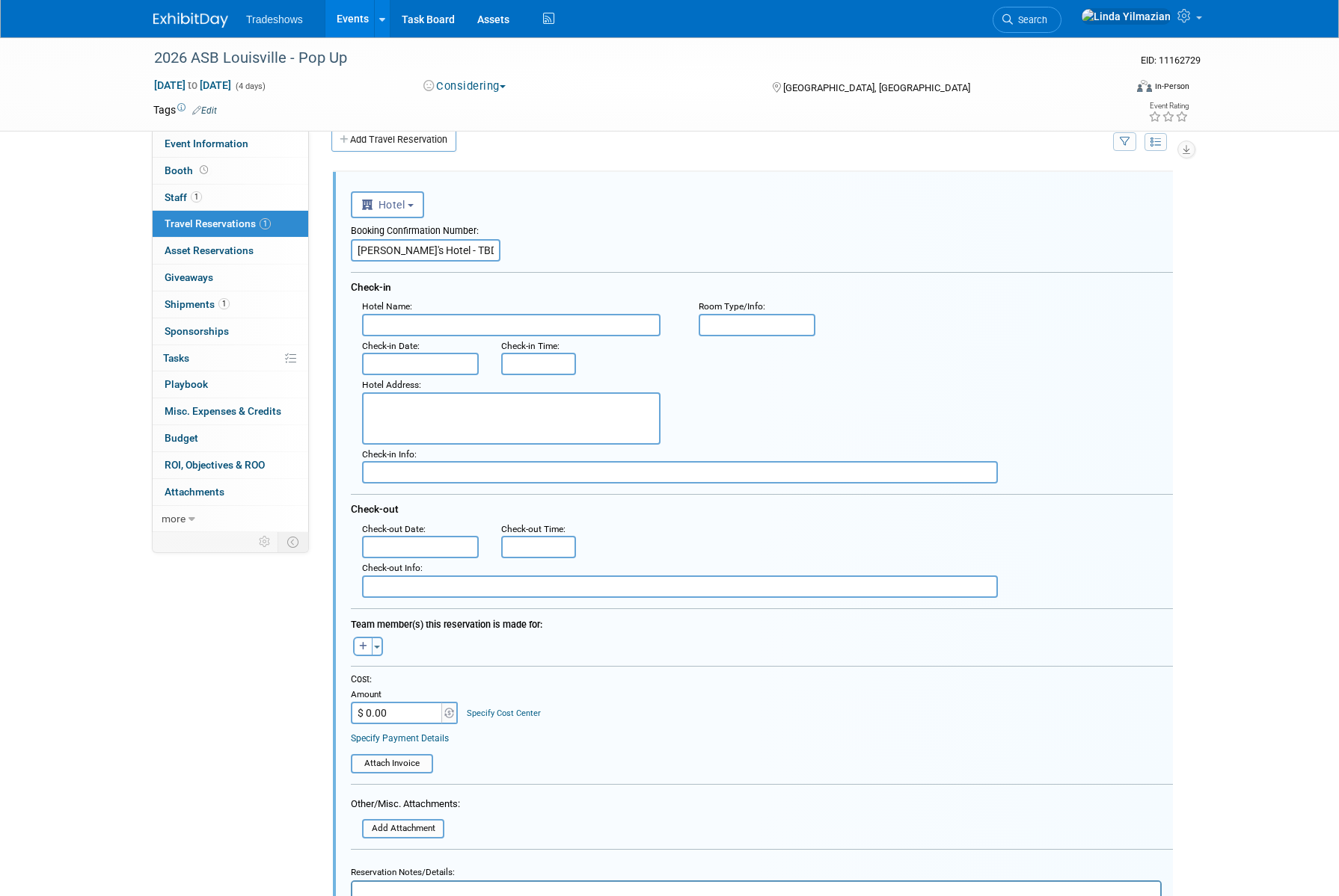
scroll to position [25, 0]
click at [408, 417] on textarea at bounding box center [511, 417] width 299 height 52
type textarea "o"
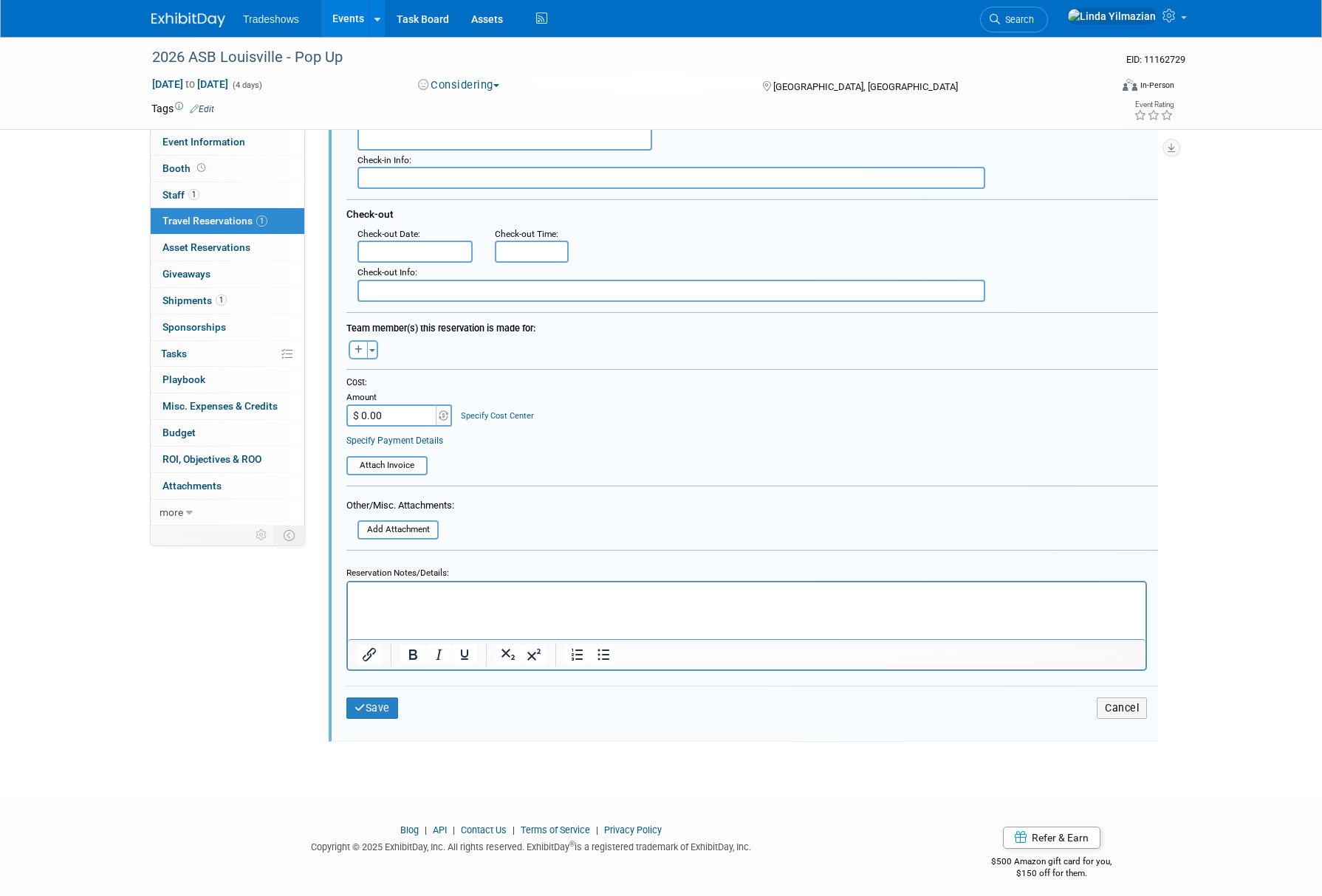
scroll to position [316, 0]
type textarea "OMNI HOTEL"
click at [375, 705] on button "Save" at bounding box center [371, 704] width 51 height 22
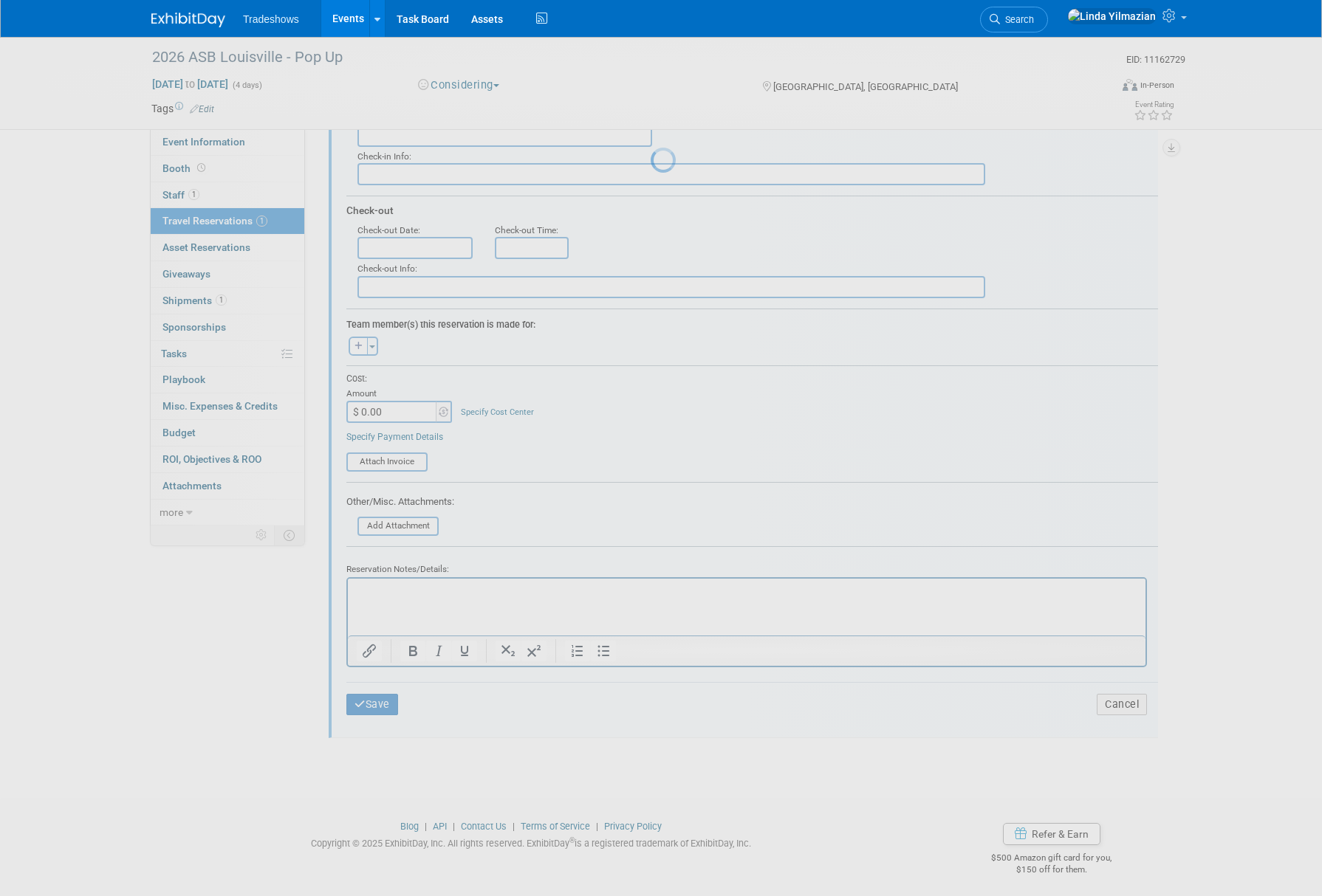
scroll to position [0, 0]
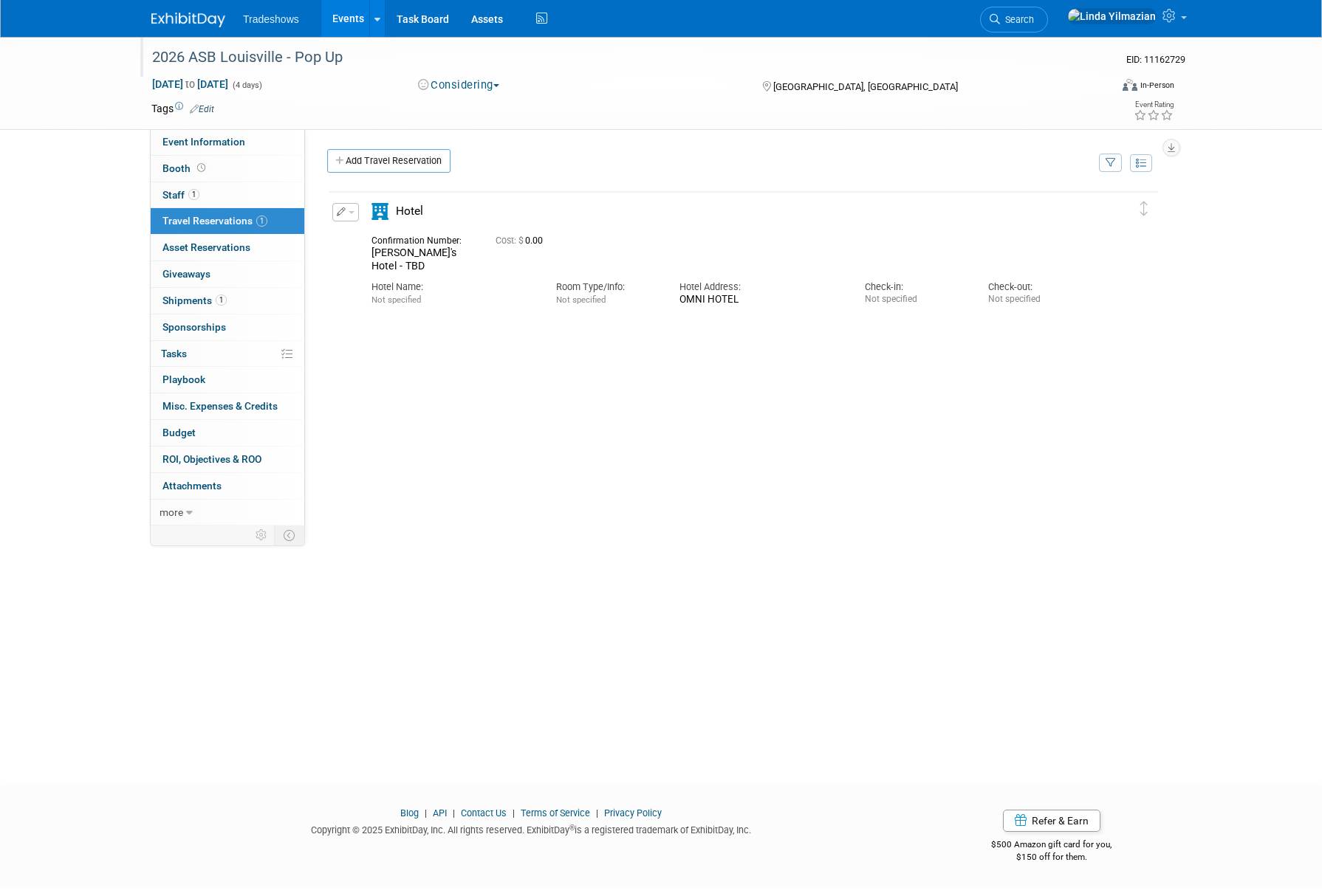
click at [236, 58] on div "2026 ASB Louisville - Pop Up" at bounding box center [616, 58] width 940 height 27
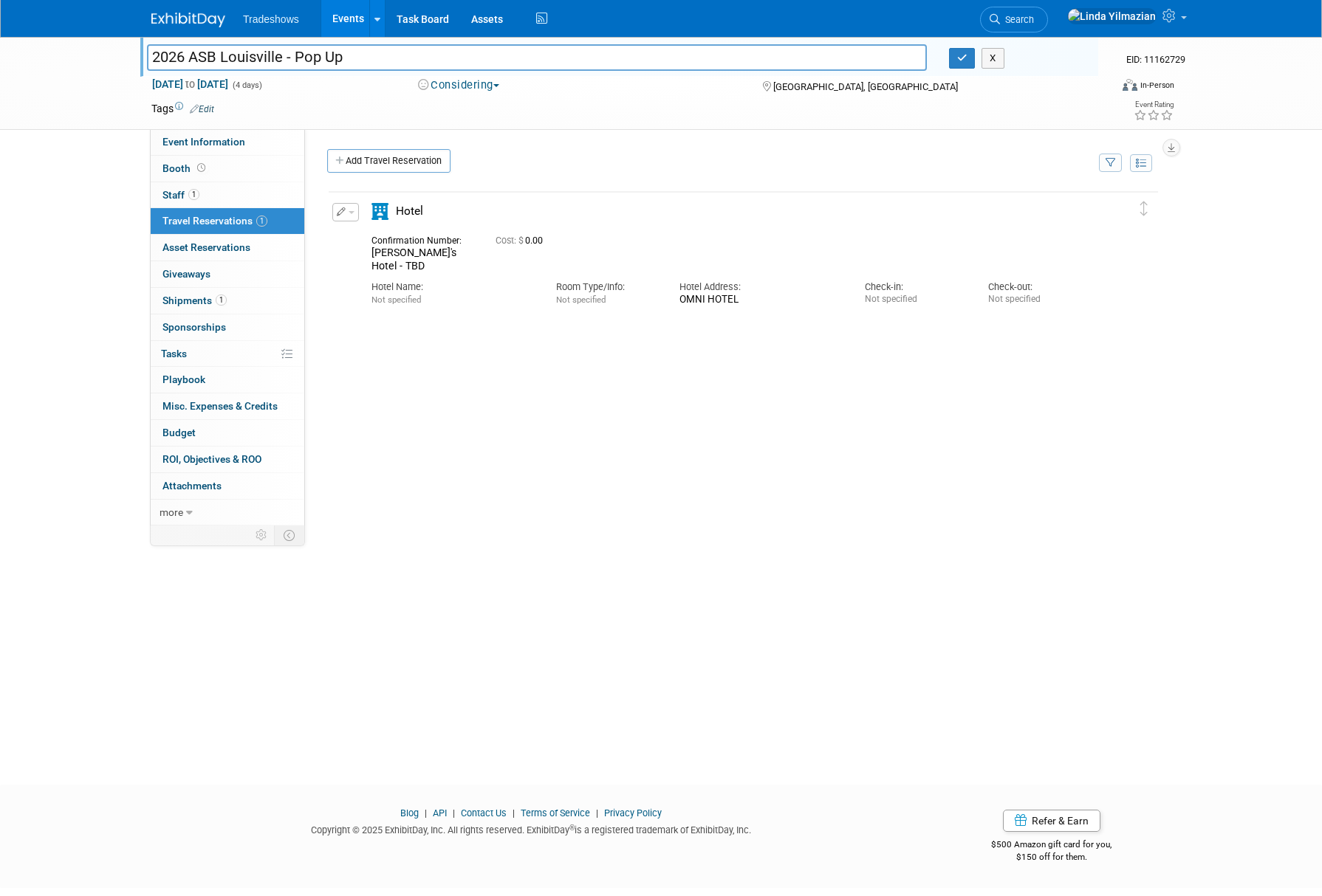
drag, startPoint x: 223, startPoint y: 53, endPoint x: 280, endPoint y: 59, distance: 57.3
click at [281, 57] on input "2026 ASB Louisville - Pop Up" at bounding box center [537, 57] width 780 height 26
type input "2026 ASB National Conference - Pop Up"
click at [964, 59] on icon "button" at bounding box center [962, 57] width 10 height 10
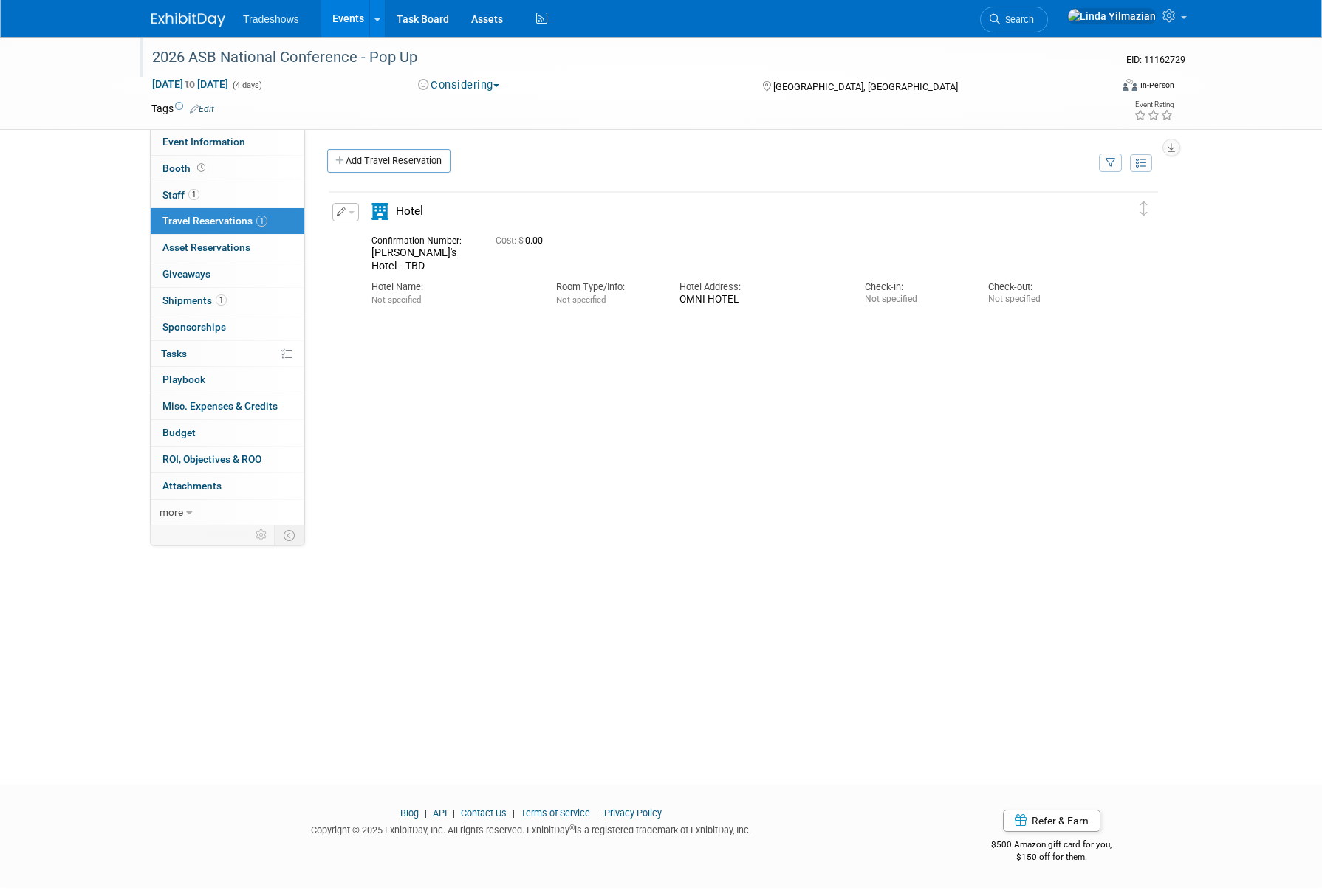
click at [272, 53] on div "2026 ASB National Conference - Pop Up" at bounding box center [616, 58] width 940 height 27
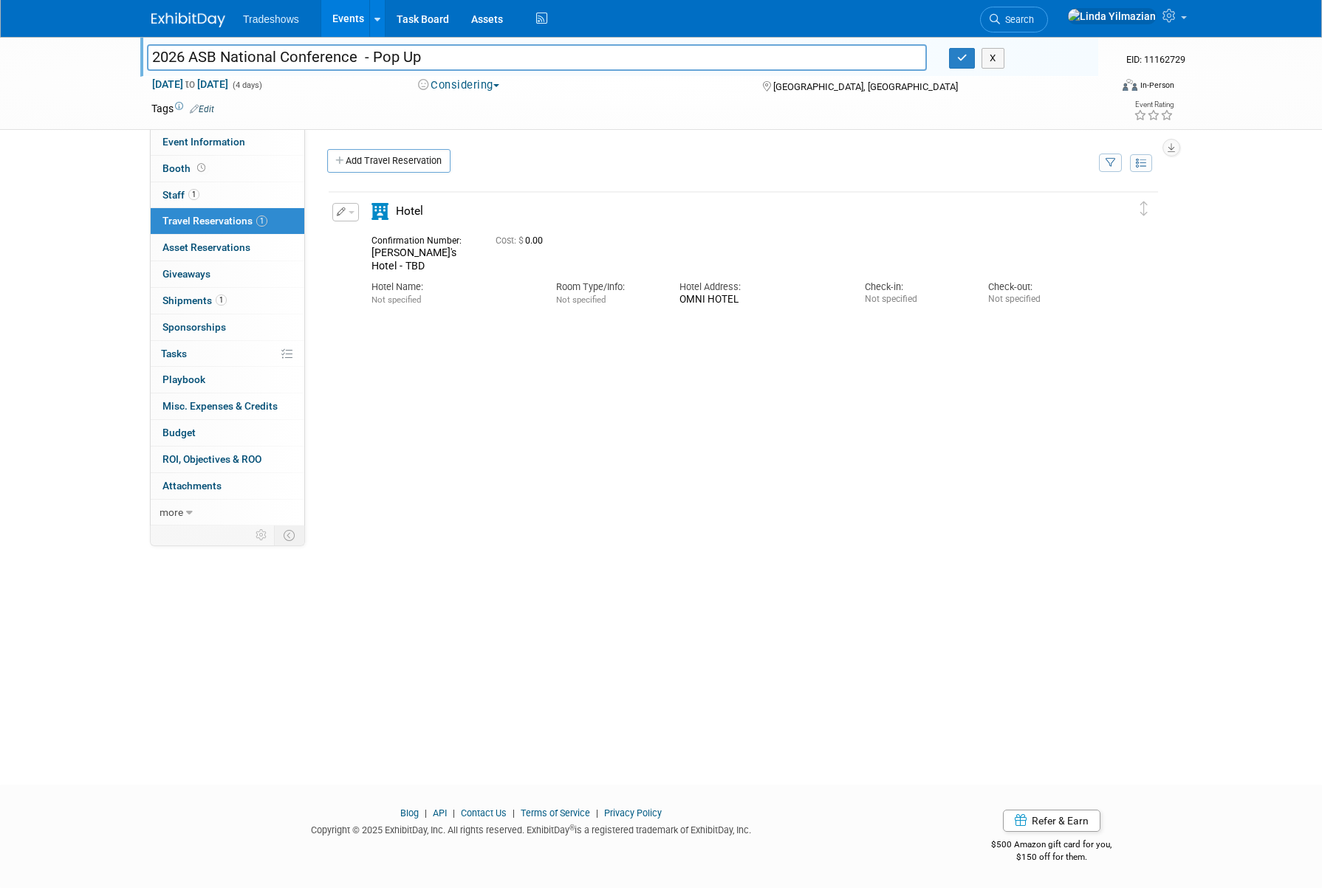
drag, startPoint x: 272, startPoint y: 53, endPoint x: 283, endPoint y: 54, distance: 11.0
click at [282, 54] on input "2026 ASB National Conference - Pop Up" at bounding box center [537, 57] width 780 height 26
type input "2026 ASB National Sales Conference - Pop Up"
click at [960, 63] on icon "button" at bounding box center [962, 57] width 10 height 10
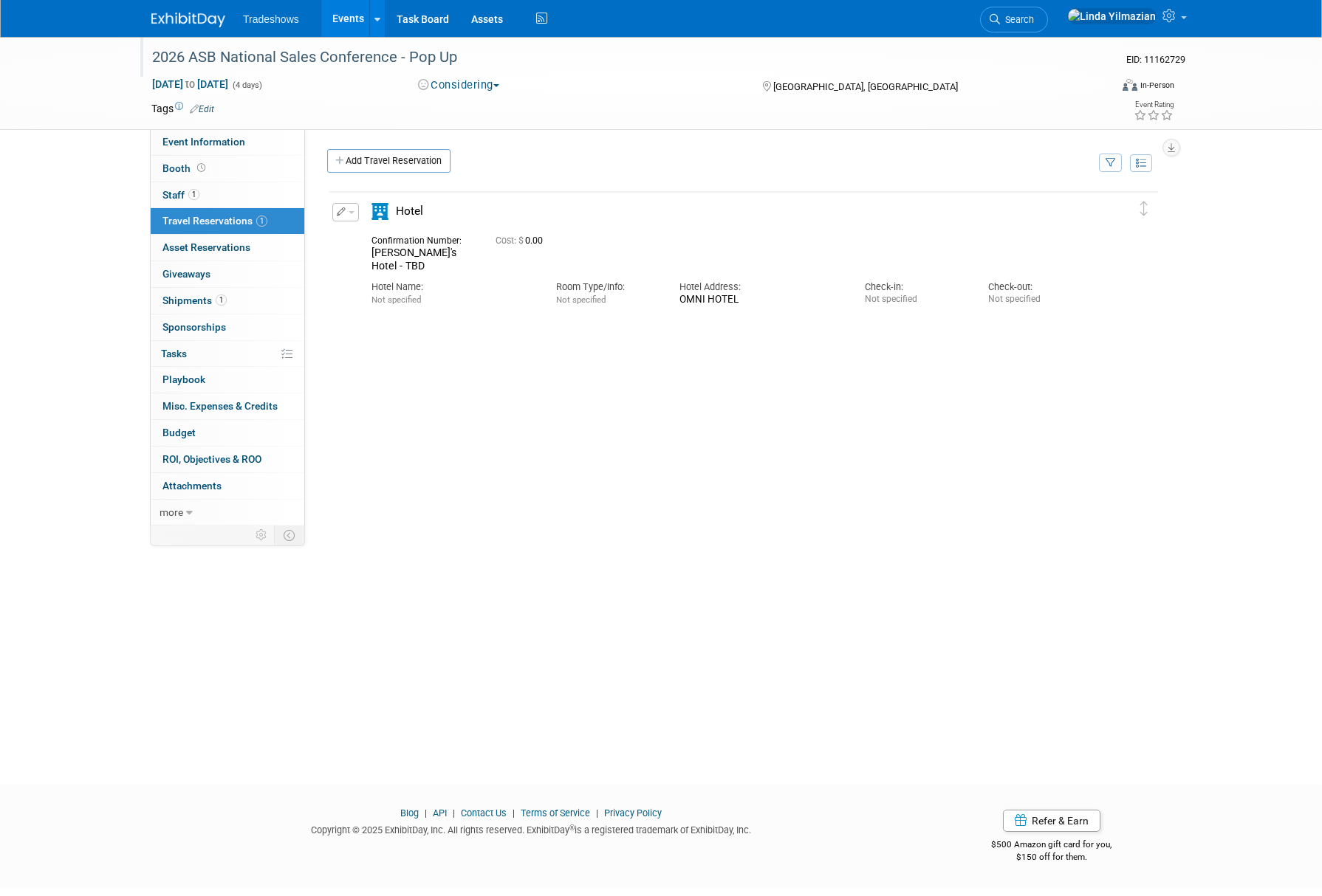
click at [413, 214] on span "Hotel" at bounding box center [409, 211] width 28 height 13
click at [357, 214] on button "button" at bounding box center [345, 212] width 27 height 19
click at [360, 231] on button "Edit Reservation" at bounding box center [395, 238] width 125 height 22
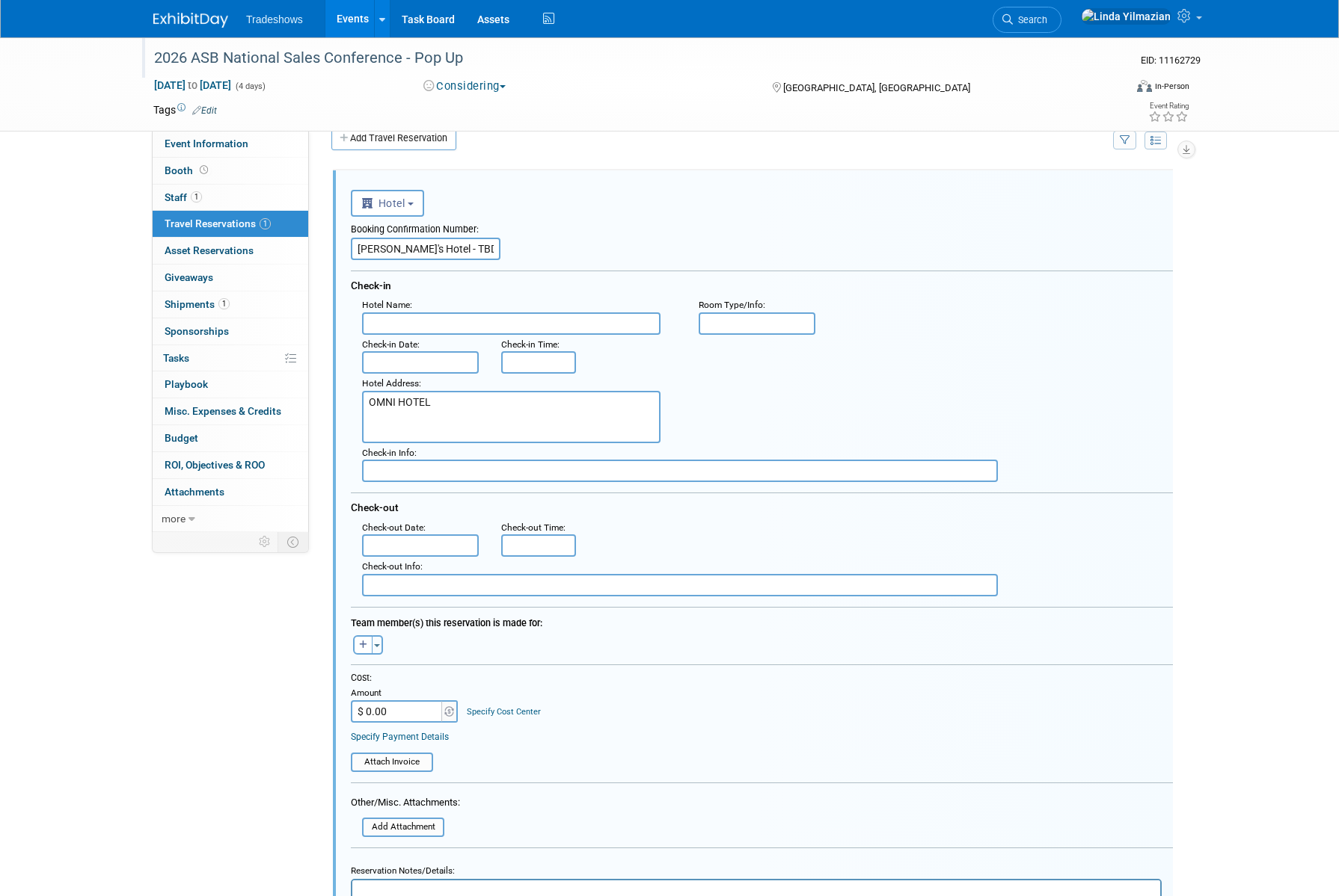
drag, startPoint x: 439, startPoint y: 401, endPoint x: 339, endPoint y: 401, distance: 100.0
click at [339, 401] on div "<i class="fas fa-plane" style="padding: 6px 4px 6px 1px;"></i> Flight <i class=…" at bounding box center [752, 598] width 840 height 855
paste textarea "mni Louisville Hotel | Louisville, KY"
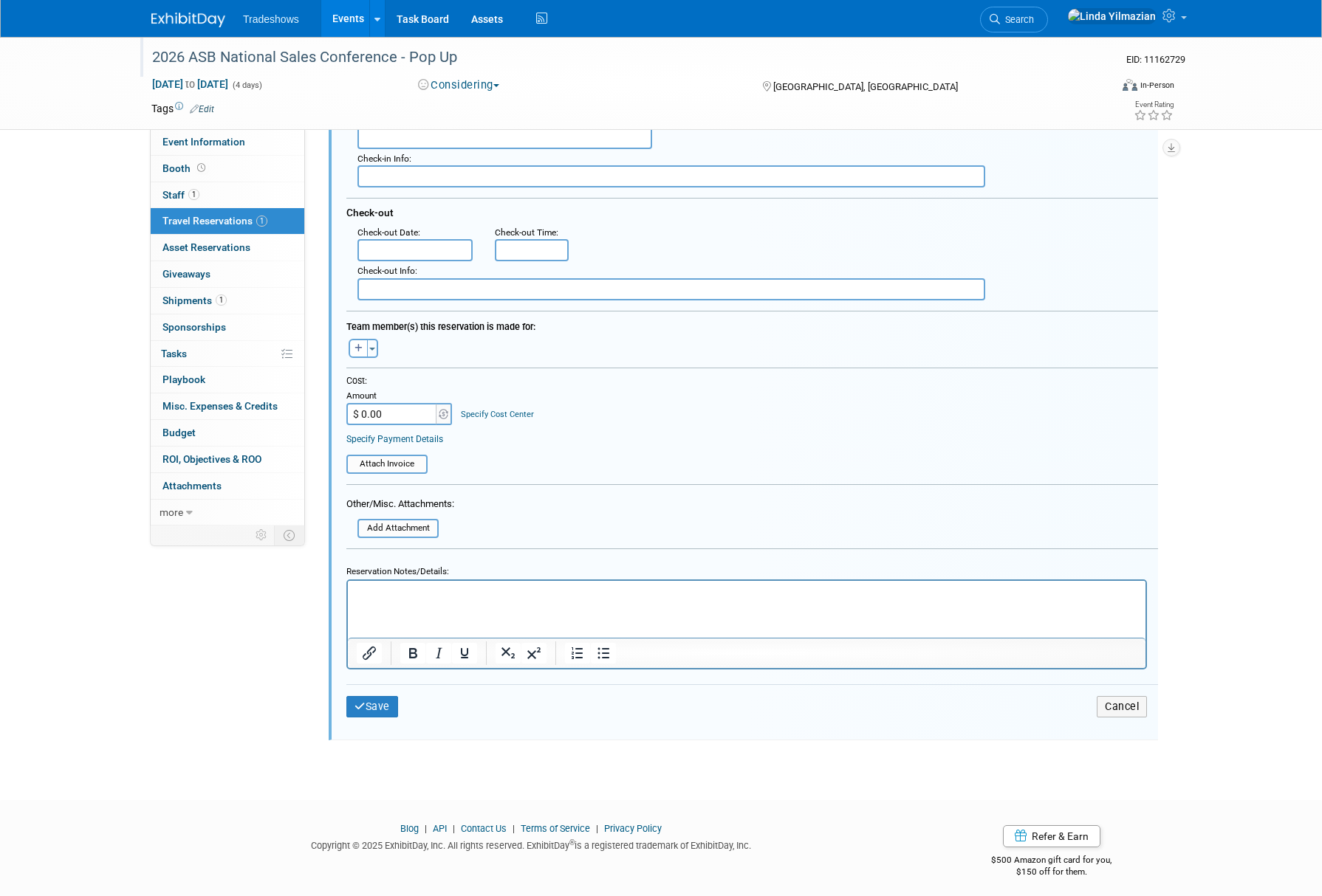
scroll to position [316, 0]
type textarea "Omni Louisville Hotel | Louisville, KY"
click at [380, 700] on button "Save" at bounding box center [371, 704] width 51 height 22
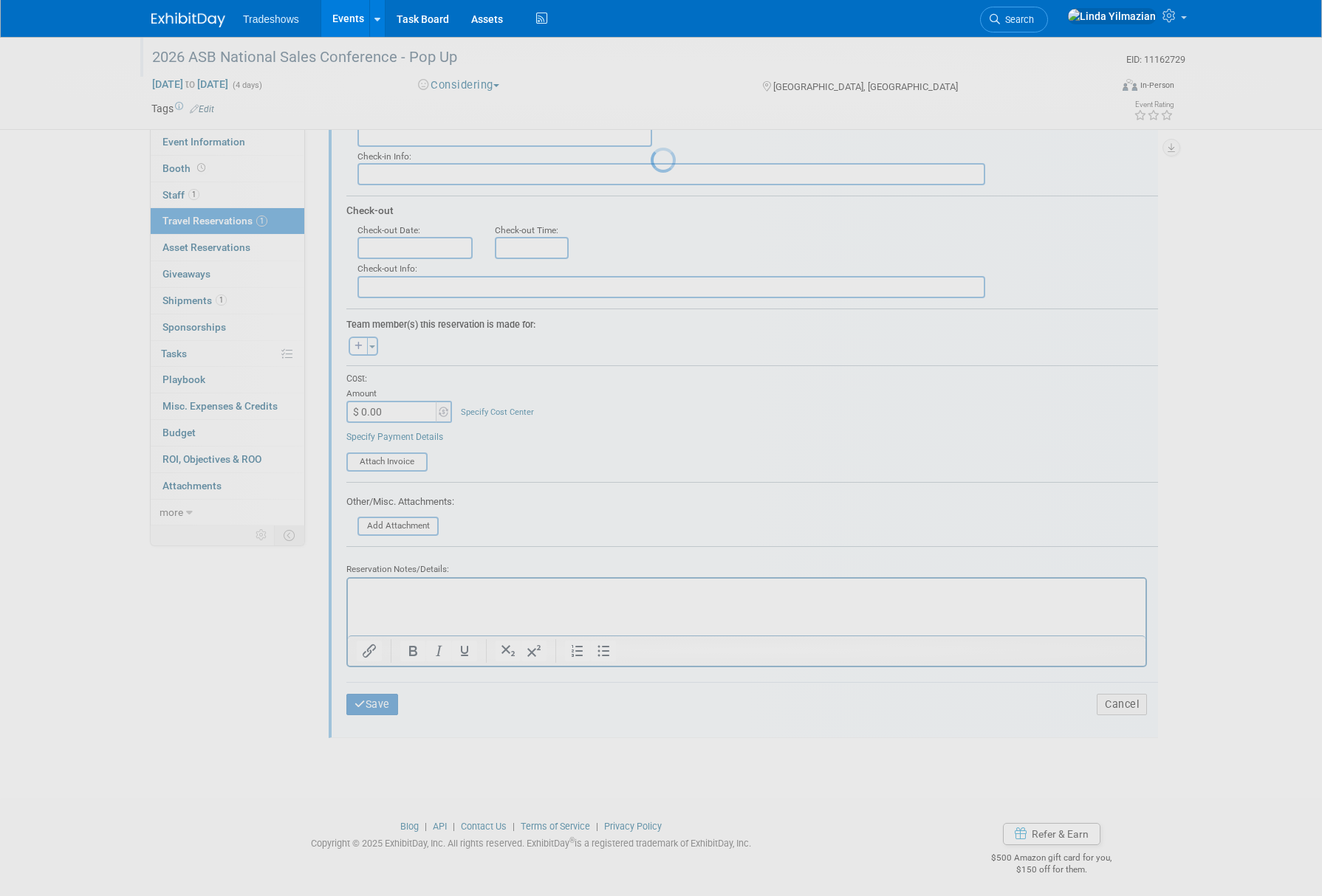
scroll to position [0, 0]
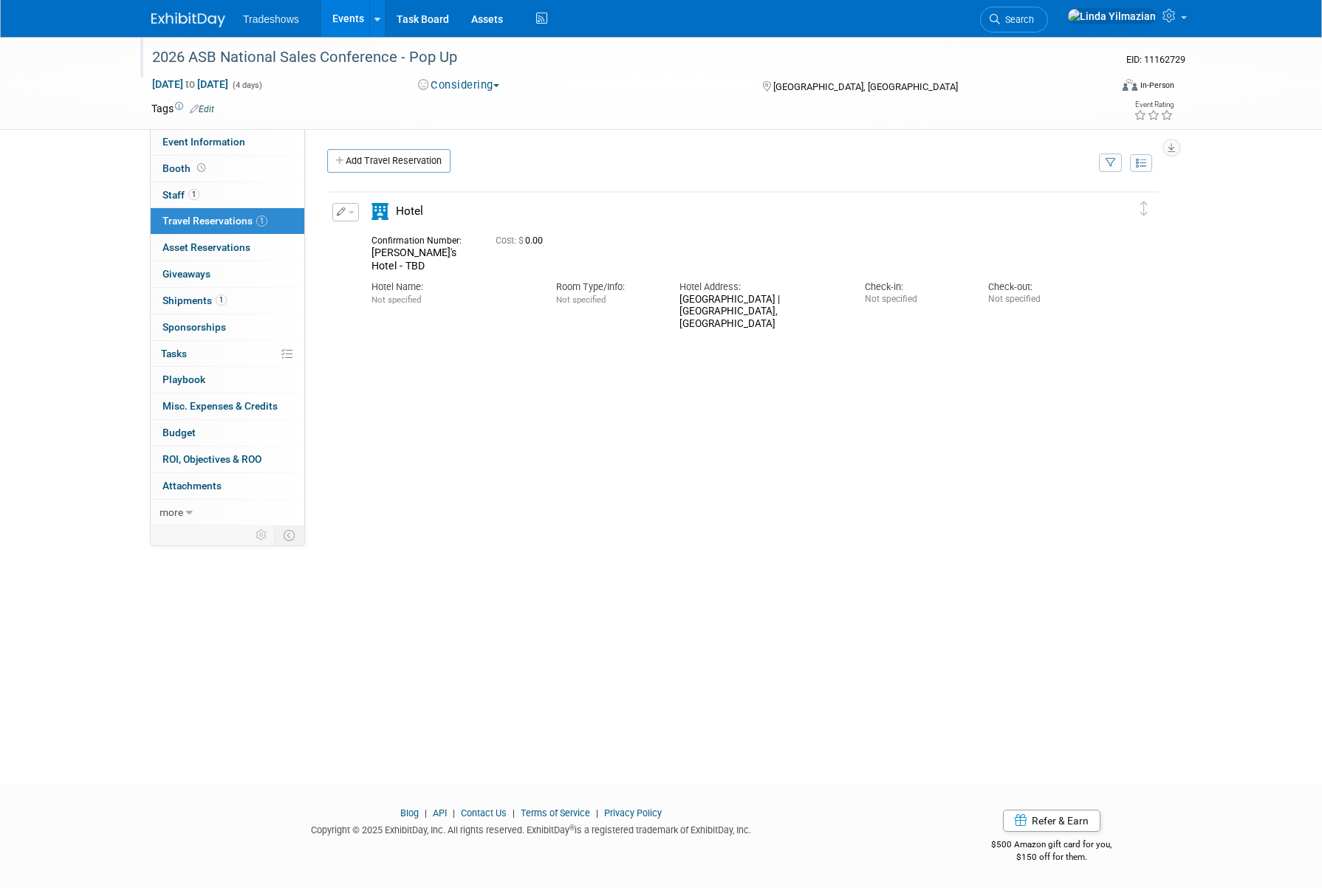
click at [345, 10] on link "Events" at bounding box center [348, 19] width 54 height 37
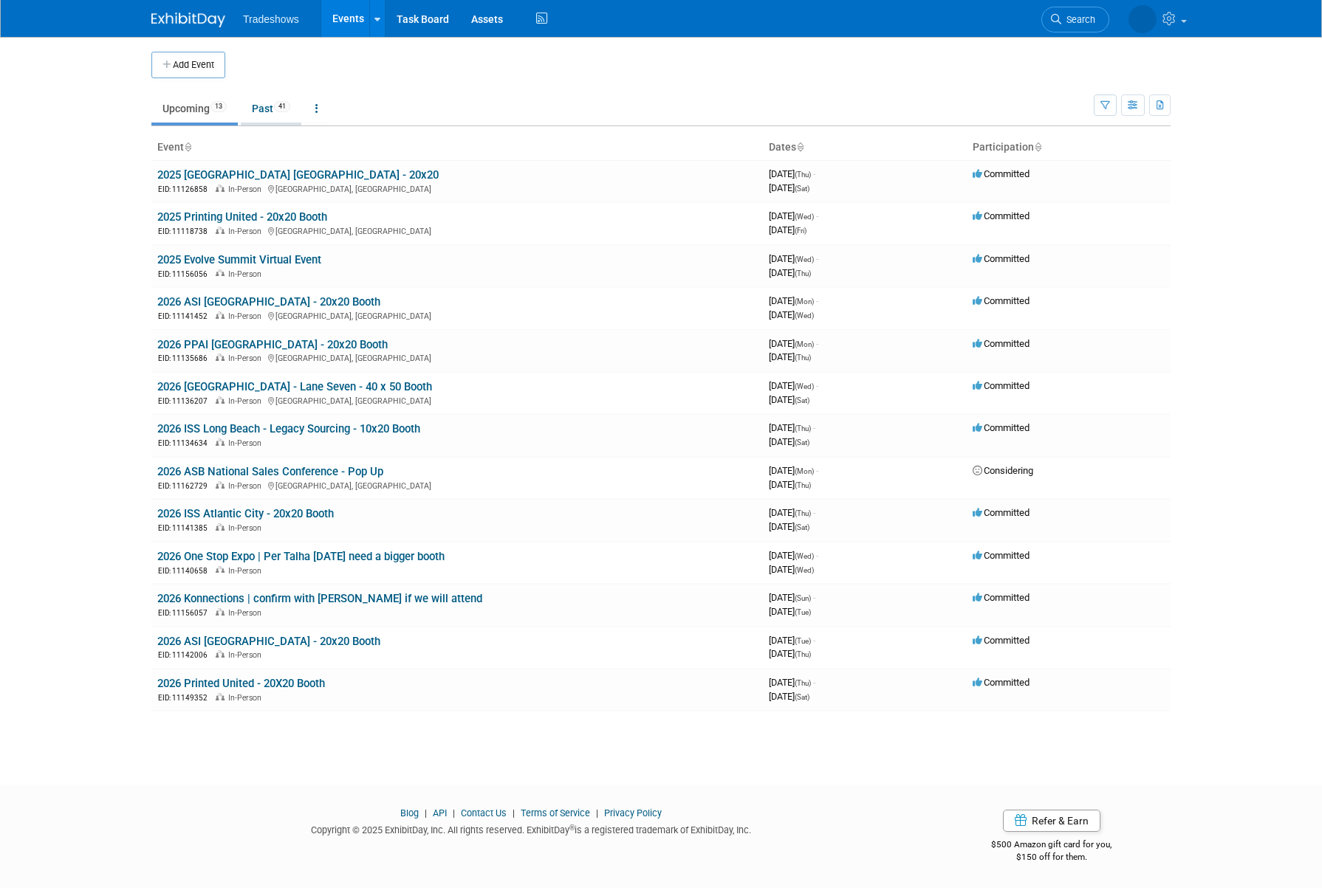
click at [263, 104] on link "Past 41" at bounding box center [270, 109] width 60 height 28
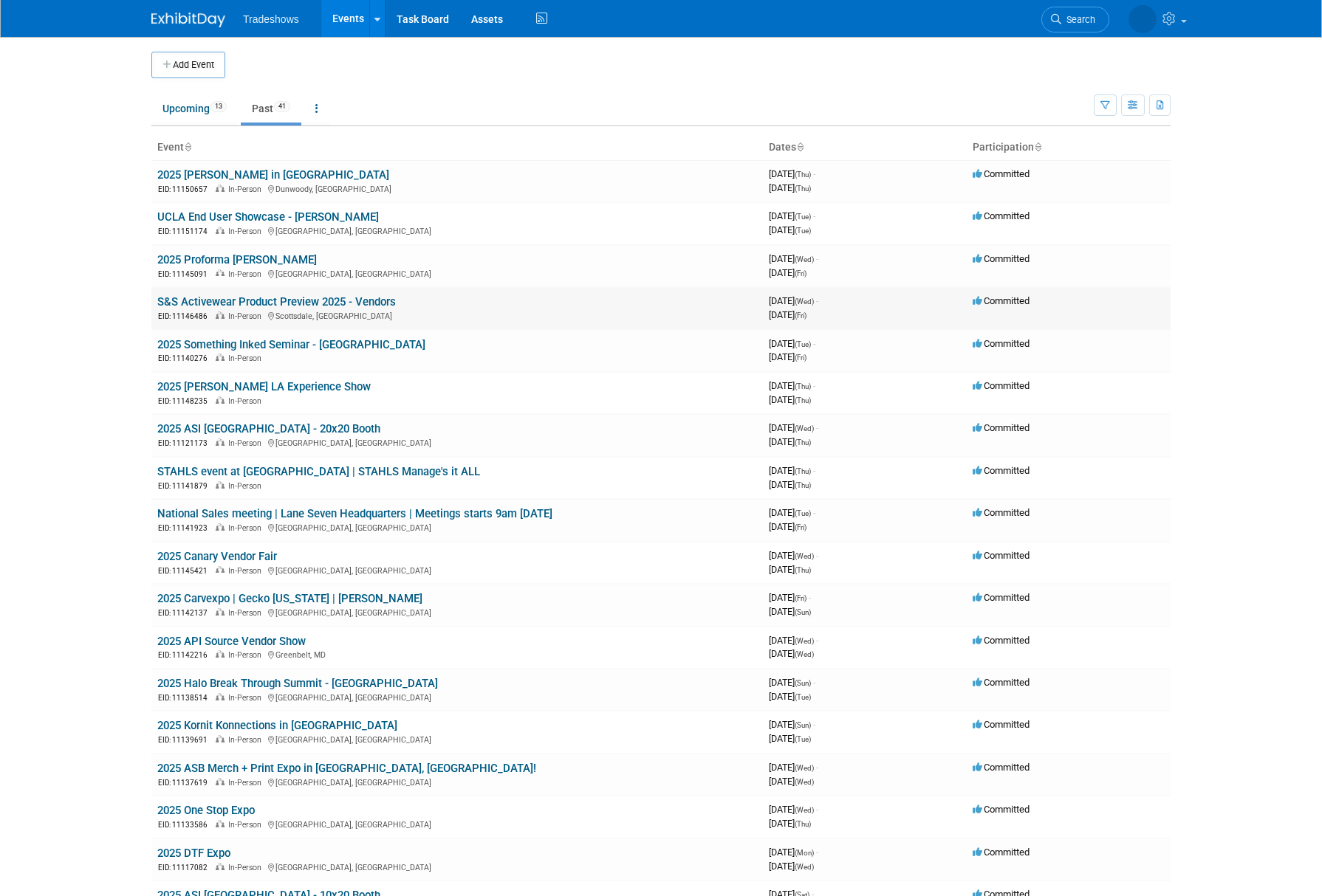
click at [229, 305] on link "S&S Activewear Product Preview 2025 - Vendors" at bounding box center [276, 302] width 238 height 13
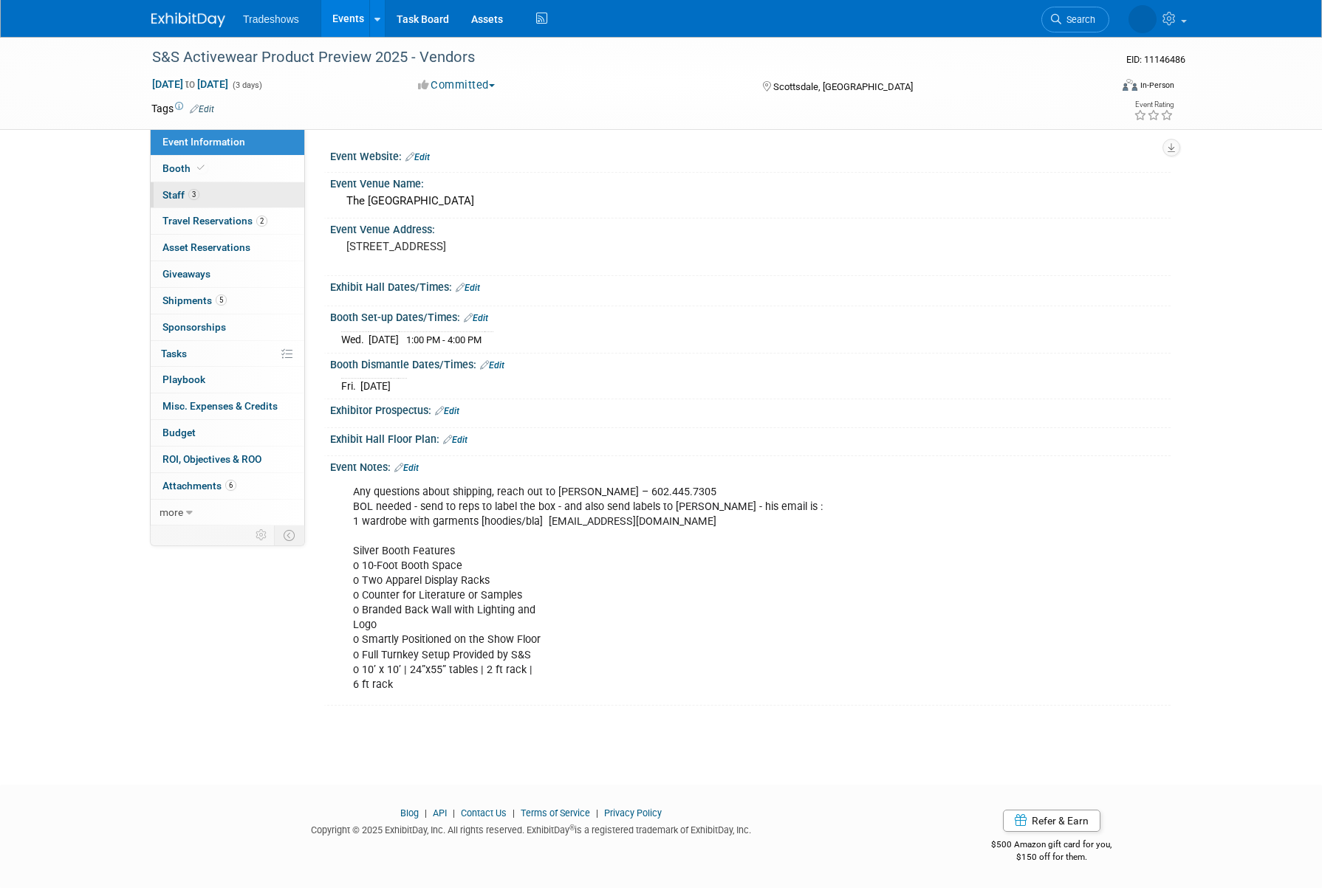
click at [177, 196] on span "Staff 3" at bounding box center [181, 195] width 37 height 12
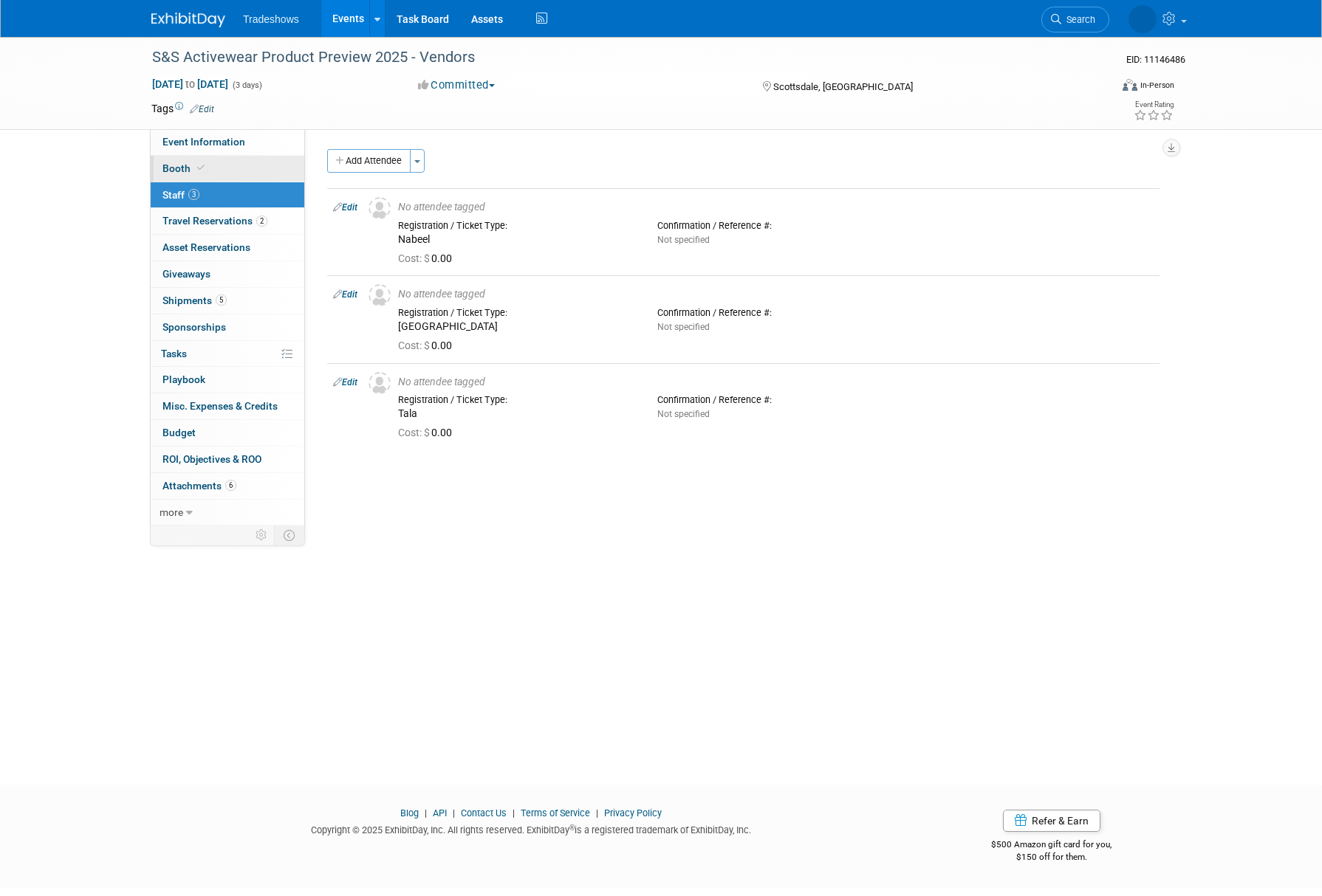
click at [176, 169] on span "Booth" at bounding box center [185, 168] width 45 height 12
